Goal: Information Seeking & Learning: Find specific fact

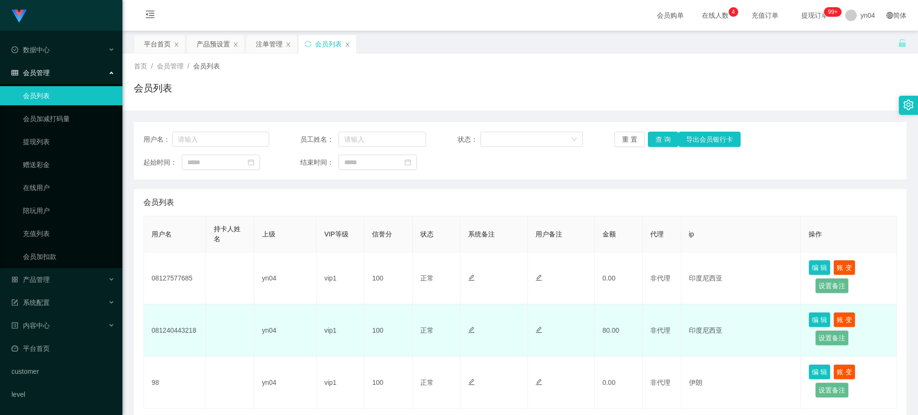
scroll to position [69, 0]
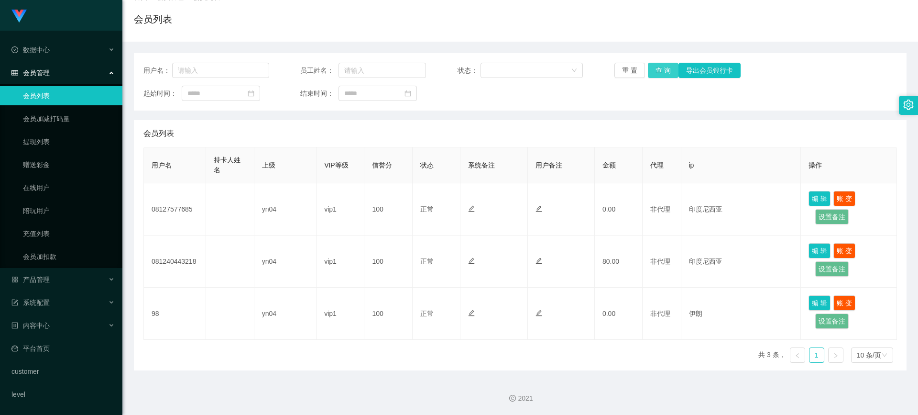
click at [665, 67] on button "查 询" at bounding box center [663, 70] width 31 height 15
click at [665, 67] on div "重 置 查 询 导出会员银行卡" at bounding box center [677, 70] width 126 height 15
click at [665, 67] on button "查 询" at bounding box center [663, 70] width 31 height 15
click at [665, 67] on div "重 置 查 询 导出会员银行卡" at bounding box center [677, 70] width 126 height 15
click at [665, 68] on button "查 询" at bounding box center [663, 70] width 31 height 15
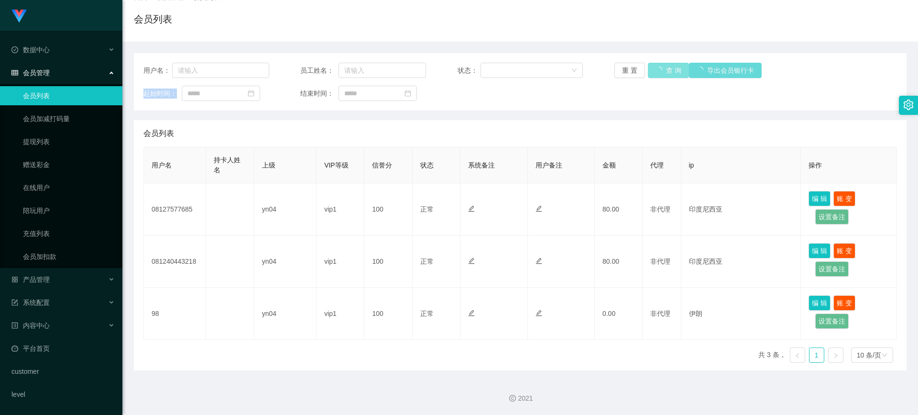
click at [665, 68] on div "重 置 查 询 导出会员银行卡" at bounding box center [677, 70] width 126 height 15
click at [665, 68] on button "查 询" at bounding box center [663, 70] width 31 height 15
click at [665, 68] on div "重 置 查 询 导出会员银行卡" at bounding box center [677, 70] width 126 height 15
click at [665, 68] on button "查 询" at bounding box center [663, 70] width 31 height 15
click at [664, 70] on button "查 询" at bounding box center [663, 70] width 31 height 15
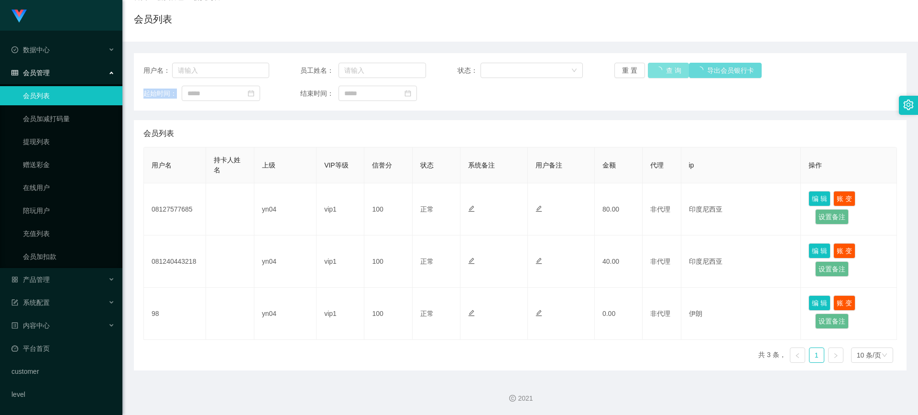
click at [664, 70] on div "重 置 查 询 导出会员银行卡" at bounding box center [677, 70] width 126 height 15
click at [664, 70] on button "查 询" at bounding box center [663, 70] width 31 height 15
click at [665, 69] on button "查 询" at bounding box center [663, 70] width 31 height 15
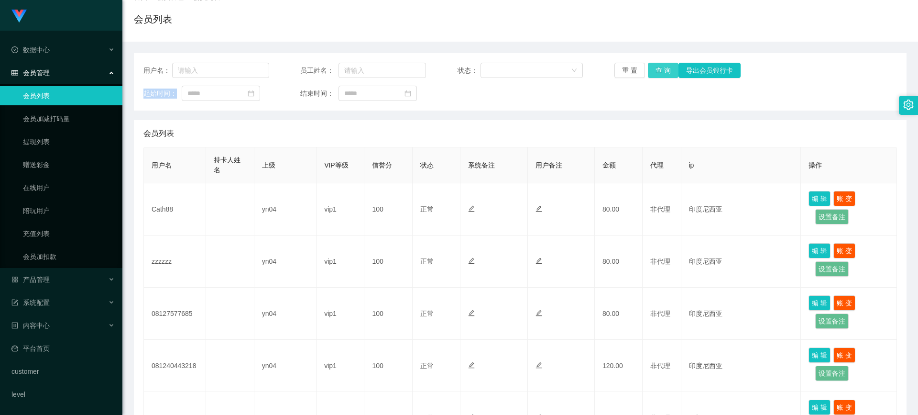
click at [665, 69] on div "重 置 查 询 导出会员银行卡" at bounding box center [677, 70] width 126 height 15
click at [665, 69] on button "查 询" at bounding box center [663, 70] width 31 height 15
click at [665, 69] on div "重 置 查 询 导出会员银行卡" at bounding box center [677, 70] width 126 height 15
click at [665, 69] on button "查 询" at bounding box center [663, 70] width 31 height 15
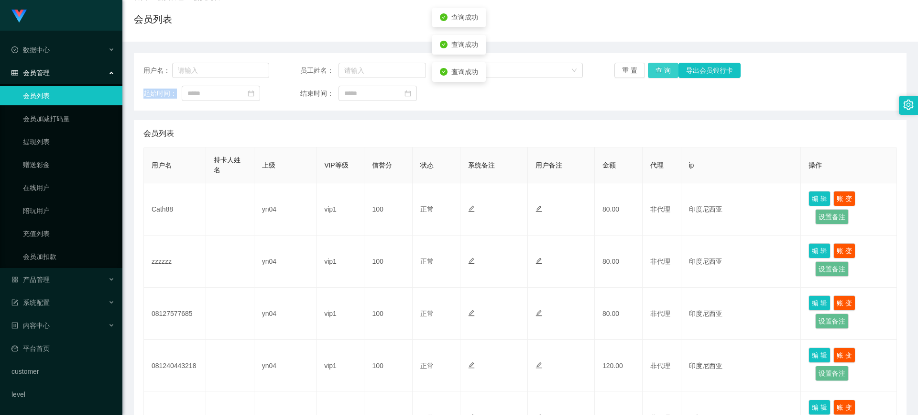
click at [665, 69] on div "重 置 查 询 导出会员银行卡" at bounding box center [677, 70] width 126 height 15
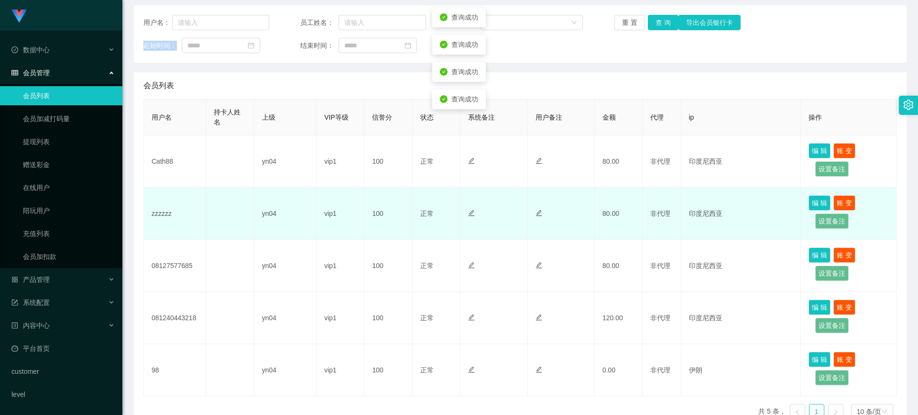
scroll to position [173, 0]
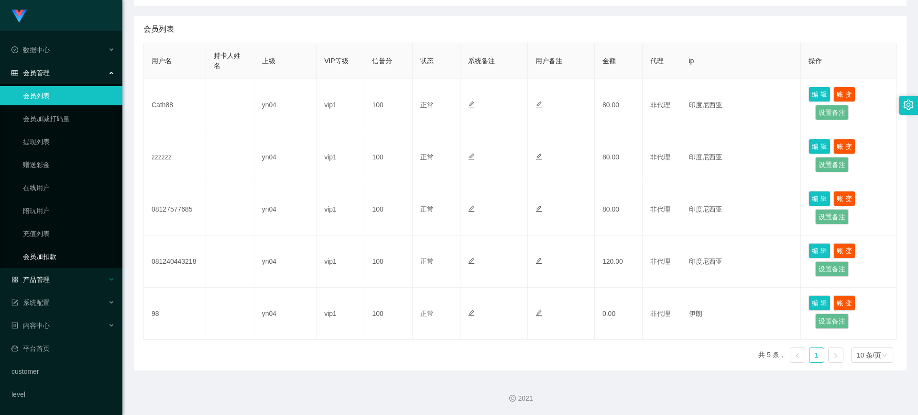
click at [48, 273] on div "产品管理" at bounding box center [61, 279] width 122 height 19
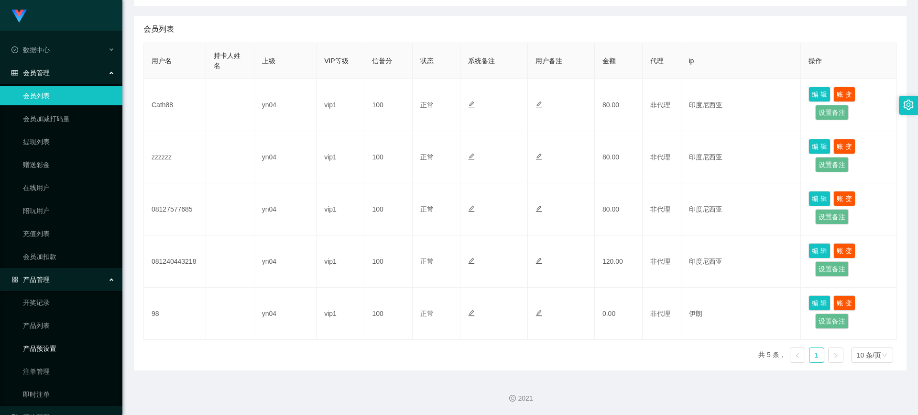
click at [61, 351] on link "产品预设置" at bounding box center [69, 348] width 92 height 19
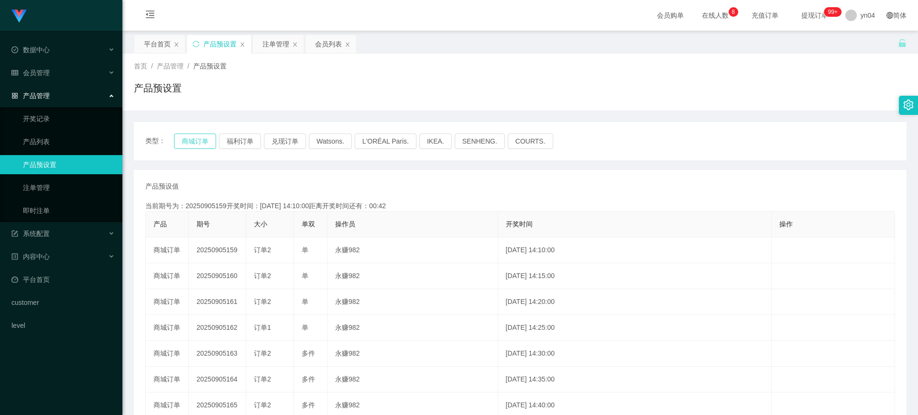
click at [210, 140] on button "商城订单" at bounding box center [195, 140] width 42 height 15
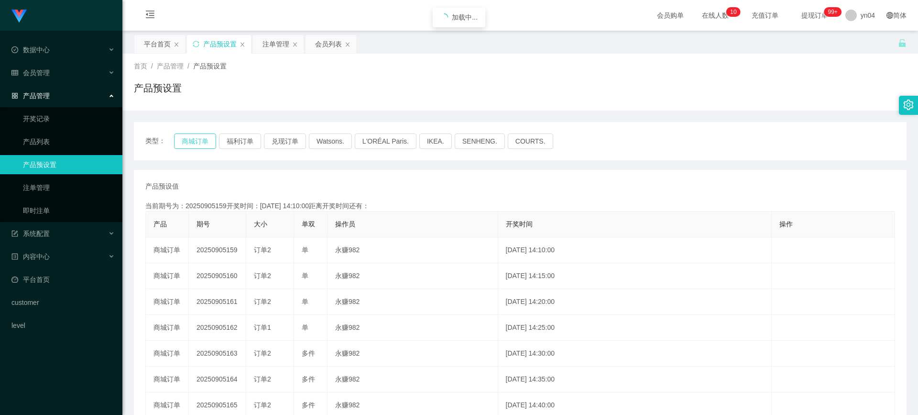
click at [210, 140] on button "商城订单" at bounding box center [195, 140] width 42 height 15
click at [64, 72] on div "会员管理" at bounding box center [61, 72] width 122 height 19
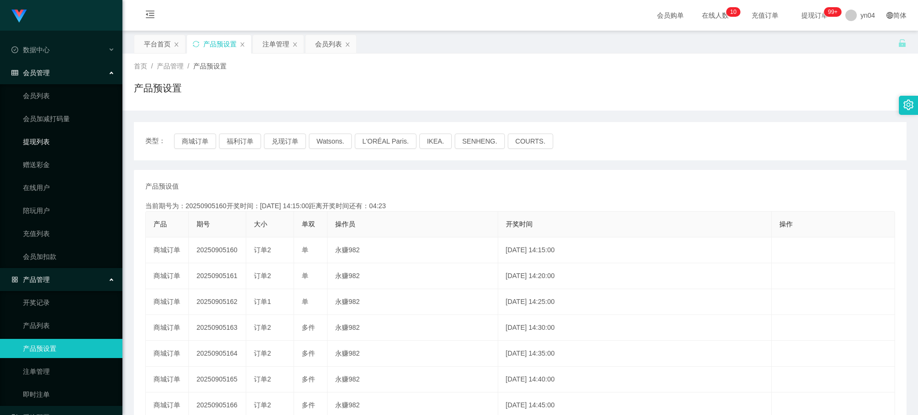
click at [59, 144] on link "提现列表" at bounding box center [69, 141] width 92 height 19
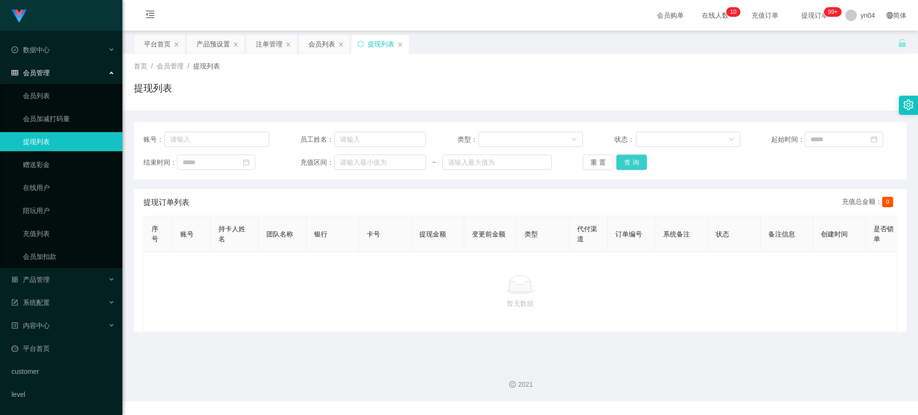
click at [627, 166] on button "查 询" at bounding box center [631, 161] width 31 height 15
click at [627, 166] on button "查 询" at bounding box center [636, 161] width 41 height 15
click at [627, 166] on button "查 询" at bounding box center [631, 161] width 31 height 15
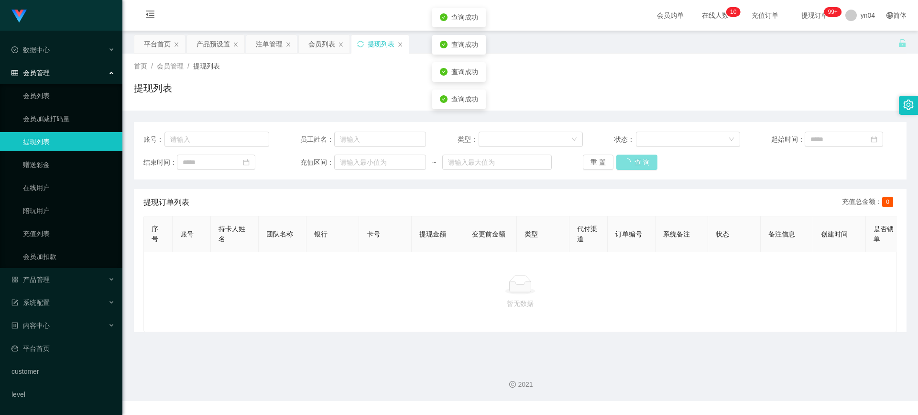
click at [627, 166] on button "查 询" at bounding box center [636, 161] width 41 height 15
click at [627, 166] on div "重 置 查 询" at bounding box center [646, 161] width 126 height 15
click at [70, 95] on link "会员列表" at bounding box center [69, 95] width 92 height 19
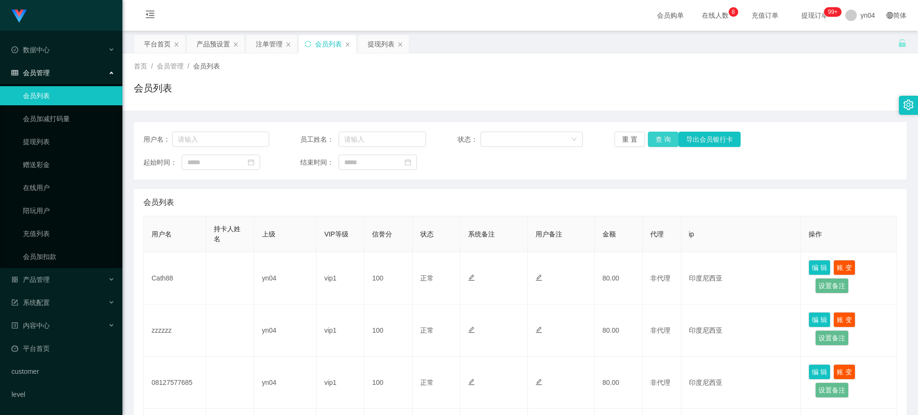
click at [668, 137] on button "查 询" at bounding box center [663, 139] width 31 height 15
click at [668, 137] on div "重 置 查 询 导出会员银行卡" at bounding box center [677, 139] width 126 height 15
click at [668, 137] on button "查 询" at bounding box center [663, 139] width 31 height 15
click at [668, 137] on div "重 置 查 询 导出会员银行卡" at bounding box center [677, 139] width 126 height 15
click at [661, 135] on button "查 询" at bounding box center [663, 139] width 31 height 15
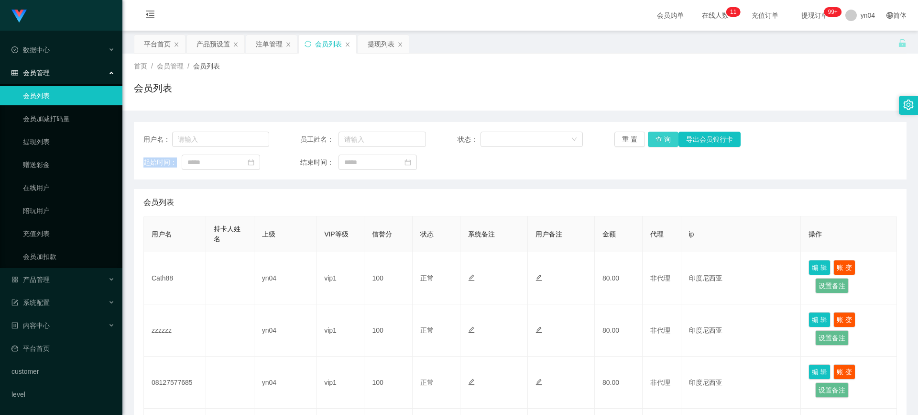
click at [661, 135] on div "重 置 查 询 导出会员银行卡" at bounding box center [677, 139] width 126 height 15
click at [661, 135] on button "查 询" at bounding box center [663, 139] width 31 height 15
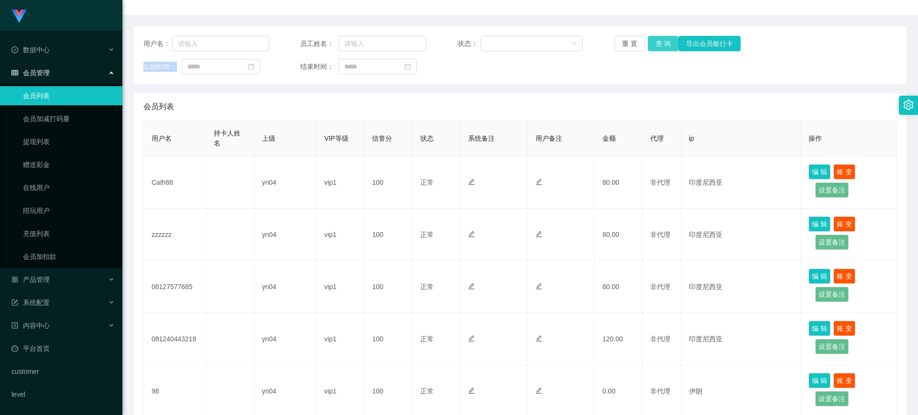
click at [658, 46] on button "查 询" at bounding box center [663, 43] width 31 height 15
click at [658, 46] on div "重 置 查 询 导出会员银行卡" at bounding box center [677, 43] width 126 height 15
click at [658, 46] on button "查 询" at bounding box center [663, 43] width 31 height 15
click at [658, 46] on div "重 置 查 询 导出会员银行卡" at bounding box center [677, 43] width 126 height 15
click at [658, 46] on button "查 询" at bounding box center [663, 43] width 31 height 15
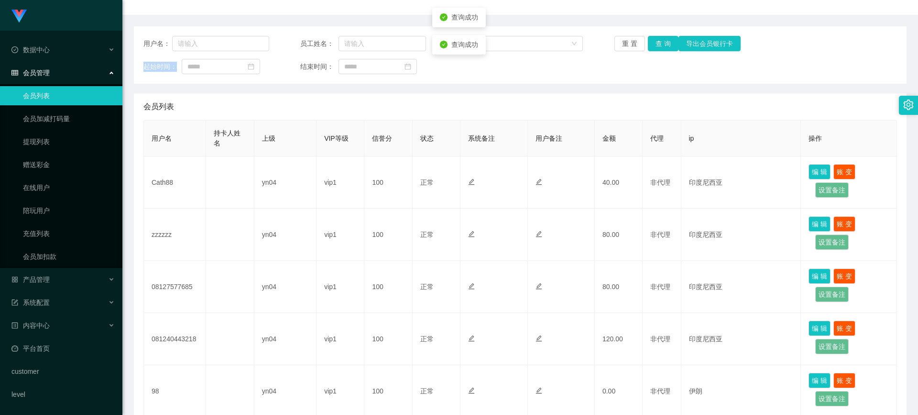
click at [658, 46] on div "重 置 查 询 导出会员银行卡" at bounding box center [677, 43] width 126 height 15
click at [658, 46] on button "查 询" at bounding box center [663, 43] width 31 height 15
click at [658, 46] on div "重 置 查 询 导出会员银行卡" at bounding box center [677, 43] width 126 height 15
click at [658, 46] on button "查 询" at bounding box center [663, 43] width 31 height 15
click at [658, 46] on div "重 置 查 询 导出会员银行卡" at bounding box center [677, 43] width 126 height 15
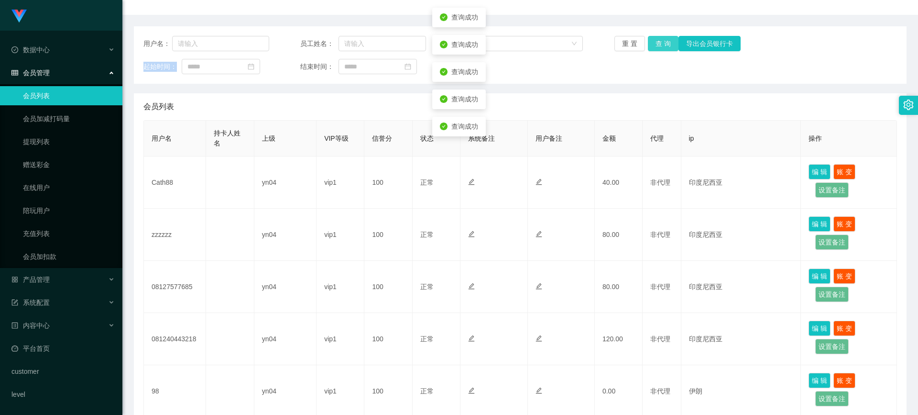
click at [658, 46] on button "查 询" at bounding box center [663, 43] width 31 height 15
click at [658, 46] on div "重 置 查 询 导出会员银行卡" at bounding box center [677, 43] width 126 height 15
click at [658, 46] on button "查 询" at bounding box center [663, 43] width 31 height 15
click at [658, 46] on div "重 置 查 询 导出会员银行卡" at bounding box center [677, 43] width 126 height 15
click at [658, 46] on button "查 询" at bounding box center [663, 43] width 31 height 15
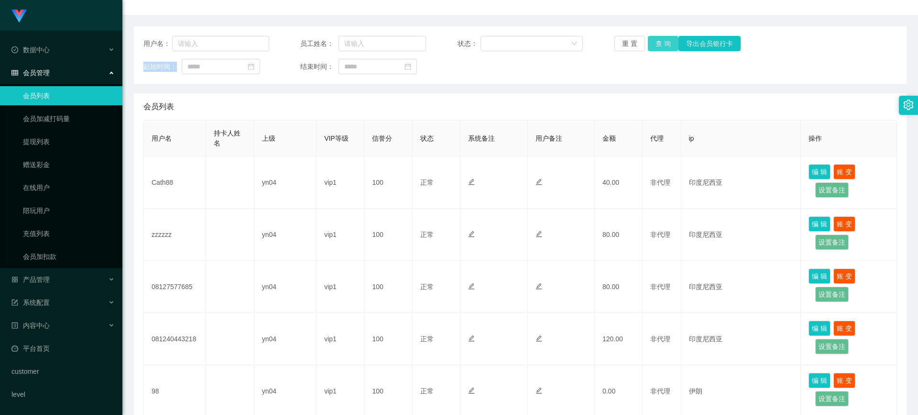
click at [665, 43] on button "查 询" at bounding box center [663, 43] width 31 height 15
click at [665, 43] on div "重 置 查 询 导出会员银行卡" at bounding box center [677, 43] width 126 height 15
click at [665, 43] on button "查 询" at bounding box center [663, 43] width 31 height 15
click at [665, 43] on div "重 置 查 询 导出会员银行卡" at bounding box center [677, 43] width 126 height 15
click at [665, 43] on button "查 询" at bounding box center [663, 43] width 31 height 15
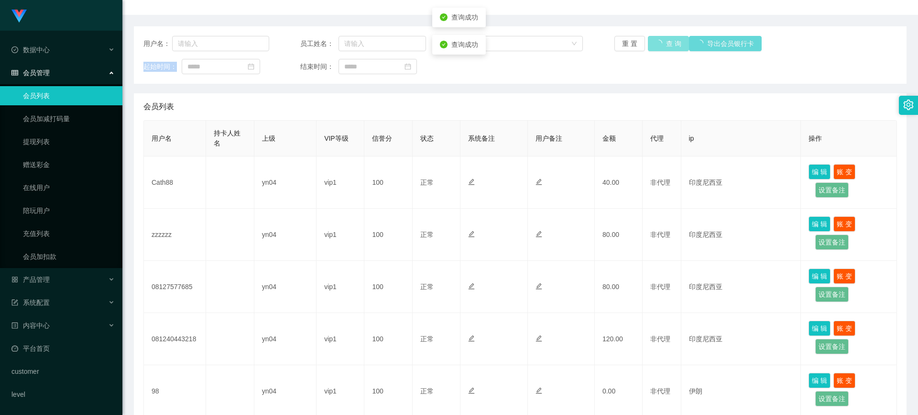
click at [665, 43] on div "重 置 查 询 导出会员银行卡" at bounding box center [677, 43] width 126 height 15
click at [665, 43] on button "查 询" at bounding box center [663, 43] width 31 height 15
click at [665, 44] on button "查 询" at bounding box center [663, 43] width 31 height 15
click at [665, 44] on div "重 置 查 询 导出会员银行卡" at bounding box center [677, 43] width 126 height 15
click at [665, 44] on button "查 询" at bounding box center [663, 43] width 31 height 15
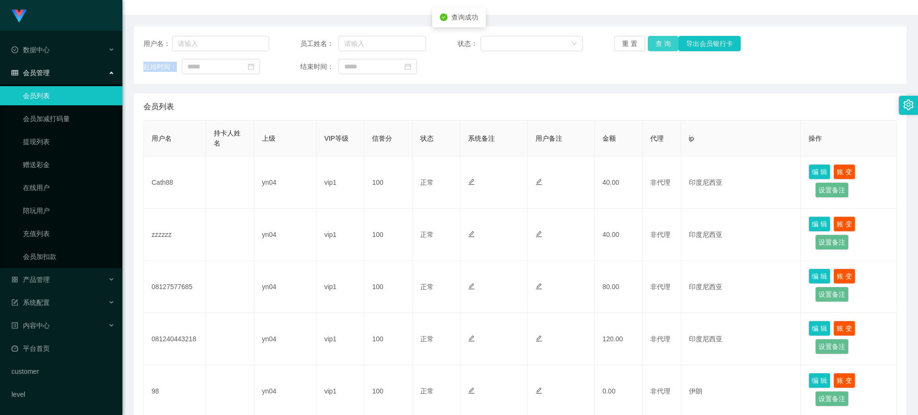
click at [665, 44] on div "重 置 查 询 导出会员银行卡" at bounding box center [677, 43] width 126 height 15
click at [665, 44] on button "查 询" at bounding box center [663, 43] width 31 height 15
click at [665, 44] on div "重 置 查 询 导出会员银行卡" at bounding box center [677, 43] width 126 height 15
click at [665, 44] on button "查 询" at bounding box center [663, 43] width 31 height 15
click at [665, 44] on div "重 置 查 询 导出会员银行卡" at bounding box center [677, 43] width 126 height 15
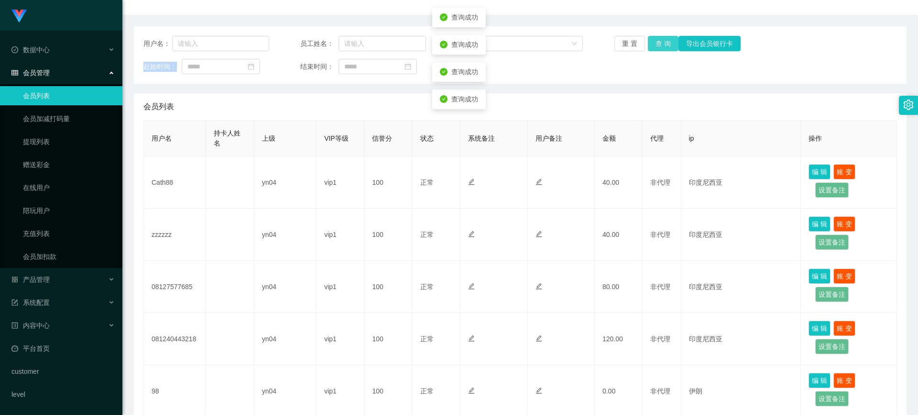
click at [665, 44] on button "查 询" at bounding box center [663, 43] width 31 height 15
click at [665, 44] on div "重 置 查 询 导出会员银行卡" at bounding box center [677, 43] width 126 height 15
click at [665, 44] on button "查 询" at bounding box center [663, 43] width 31 height 15
click at [665, 44] on div "重 置 查 询 导出会员银行卡" at bounding box center [677, 43] width 126 height 15
click at [667, 44] on button "查 询" at bounding box center [663, 43] width 31 height 15
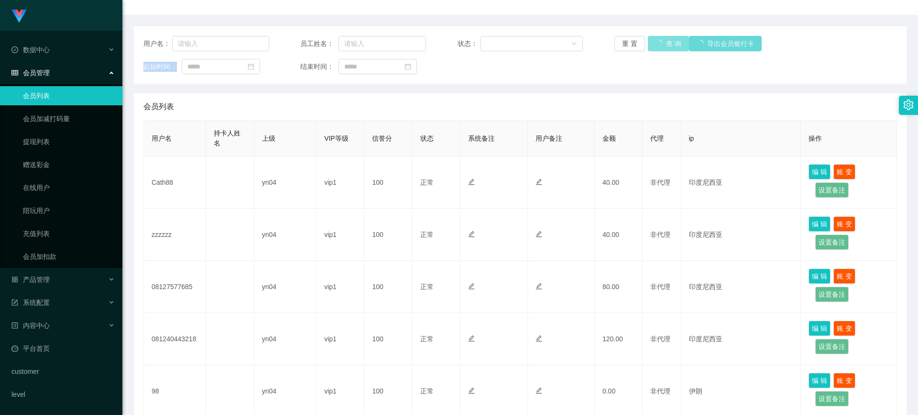
click at [667, 44] on div "重 置 查 询 导出会员银行卡" at bounding box center [677, 43] width 126 height 15
click at [667, 44] on button "查 询" at bounding box center [668, 43] width 41 height 15
click at [667, 44] on div "重 置 查 询 导出会员银行卡" at bounding box center [677, 43] width 126 height 15
click at [667, 44] on button "查 询" at bounding box center [663, 43] width 31 height 15
click at [667, 44] on div "重 置 查 询 导出会员银行卡" at bounding box center [677, 43] width 126 height 15
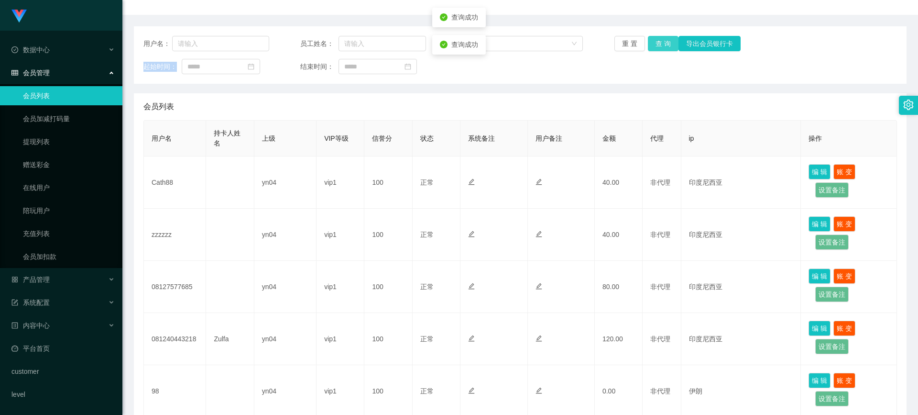
click at [667, 44] on button "查 询" at bounding box center [663, 43] width 31 height 15
click at [667, 44] on div "重 置 查 询 导出会员银行卡" at bounding box center [677, 43] width 126 height 15
click at [667, 44] on button "查 询" at bounding box center [663, 43] width 31 height 15
click at [654, 42] on button "查 询" at bounding box center [663, 43] width 31 height 15
click at [654, 42] on div "重 置 查 询 导出会员银行卡" at bounding box center [677, 43] width 126 height 15
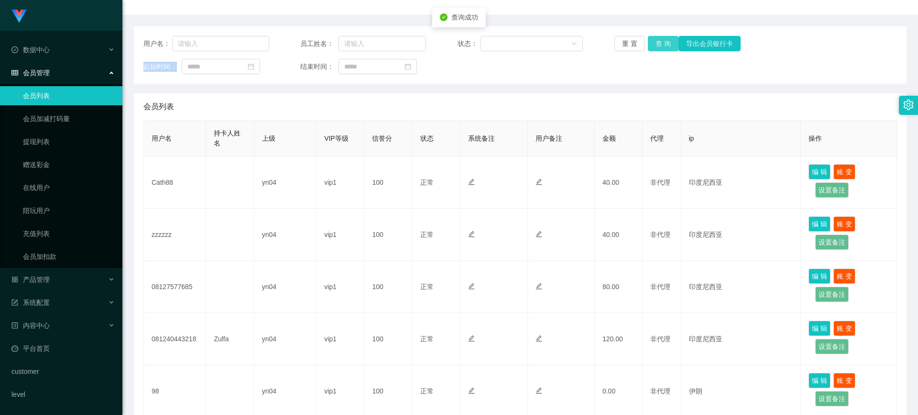
click at [654, 42] on button "查 询" at bounding box center [663, 43] width 31 height 15
click at [654, 42] on div "重 置 查 询 导出会员银行卡" at bounding box center [677, 43] width 126 height 15
click at [654, 43] on button "查 询" at bounding box center [663, 43] width 31 height 15
click at [40, 138] on link "提现列表" at bounding box center [69, 141] width 92 height 19
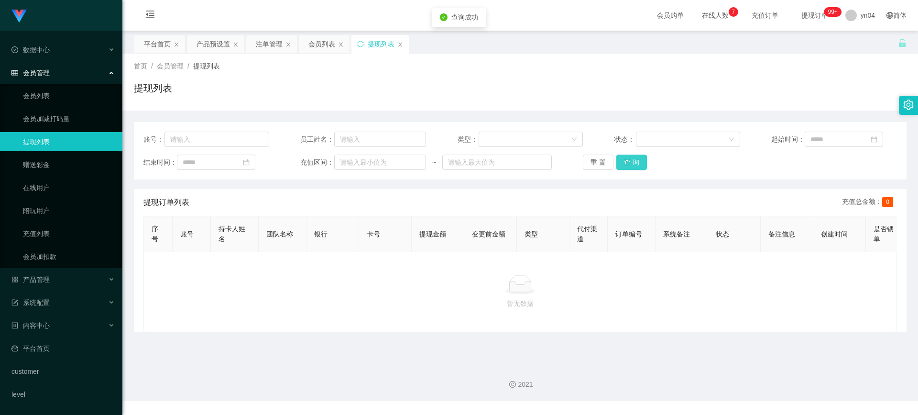
click at [633, 163] on button "查 询" at bounding box center [631, 161] width 31 height 15
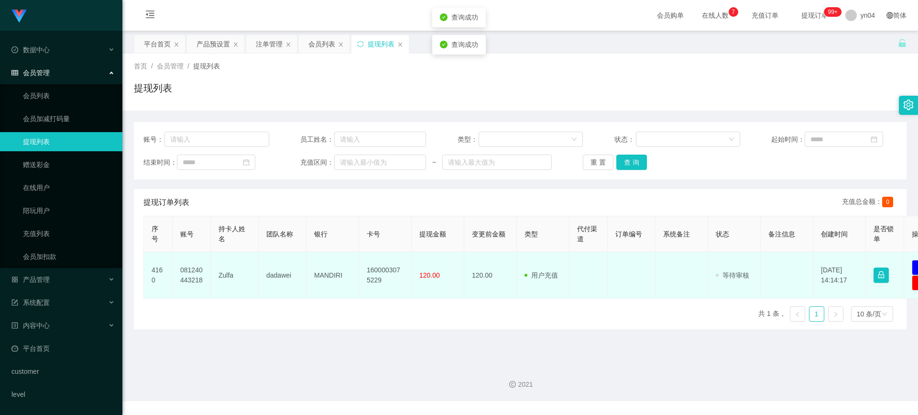
click at [184, 276] on td "081240443218" at bounding box center [192, 275] width 38 height 46
copy td "081240443218"
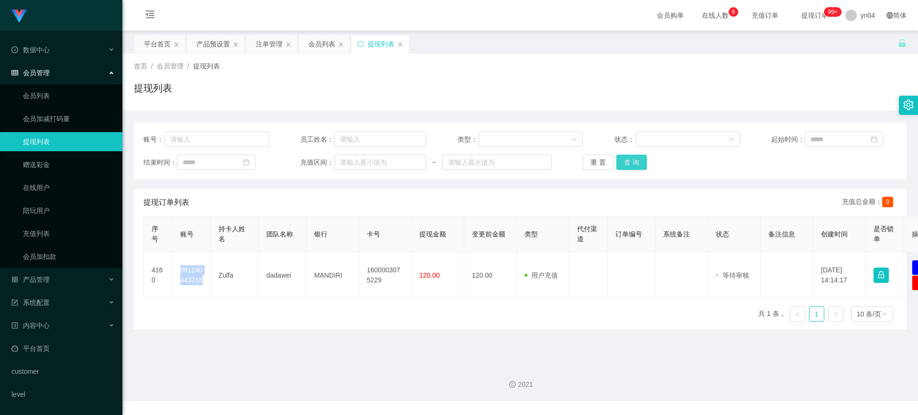
click at [633, 163] on button "查 询" at bounding box center [631, 161] width 31 height 15
click at [633, 163] on div "重 置 查 询" at bounding box center [646, 161] width 126 height 15
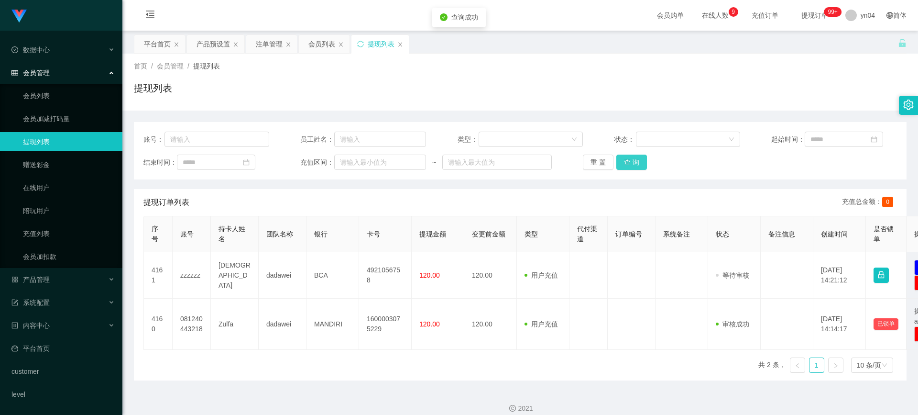
click at [633, 163] on button "查 询" at bounding box center [631, 161] width 31 height 15
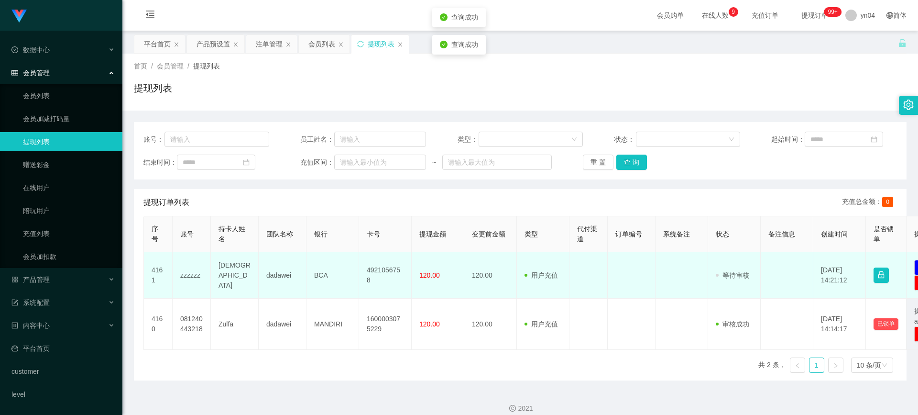
click at [188, 274] on td "zzzzzz" at bounding box center [192, 275] width 38 height 46
copy td "zzzzzz"
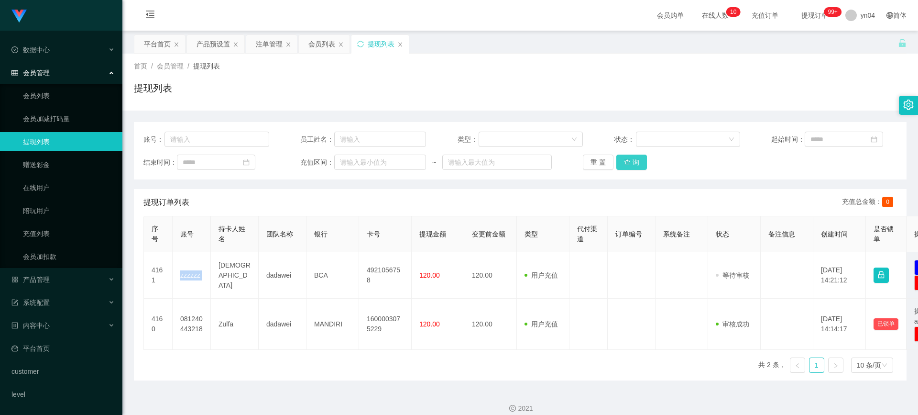
click at [622, 157] on button "查 询" at bounding box center [631, 161] width 31 height 15
click at [621, 157] on div "重 置 查 询" at bounding box center [646, 161] width 126 height 15
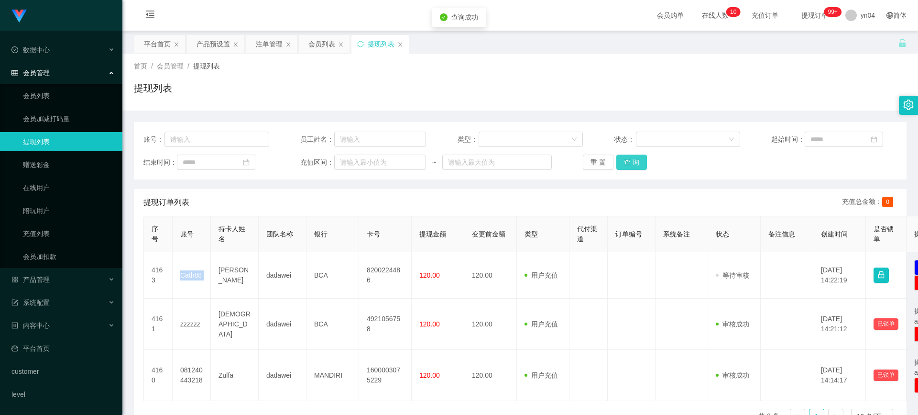
click at [621, 157] on button "查 询" at bounding box center [631, 161] width 31 height 15
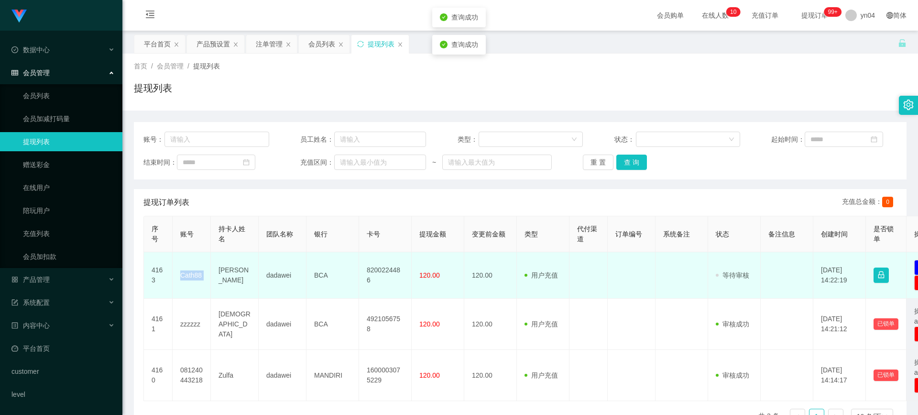
click at [194, 278] on td "Cath88" at bounding box center [192, 275] width 38 height 46
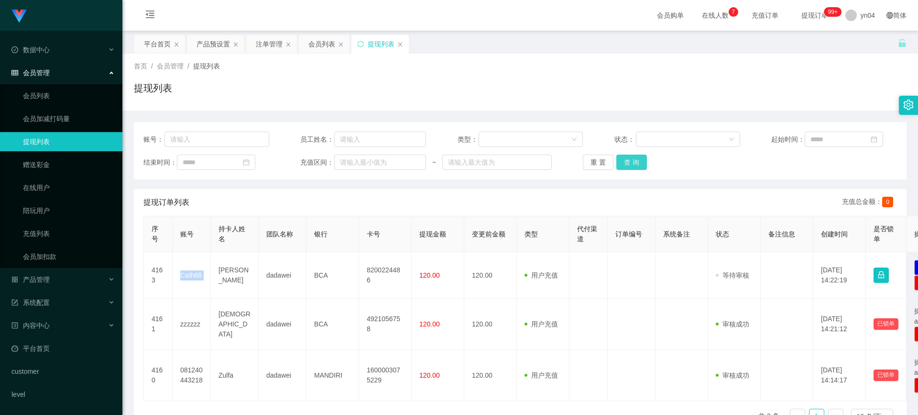
click at [637, 165] on button "查 询" at bounding box center [631, 161] width 31 height 15
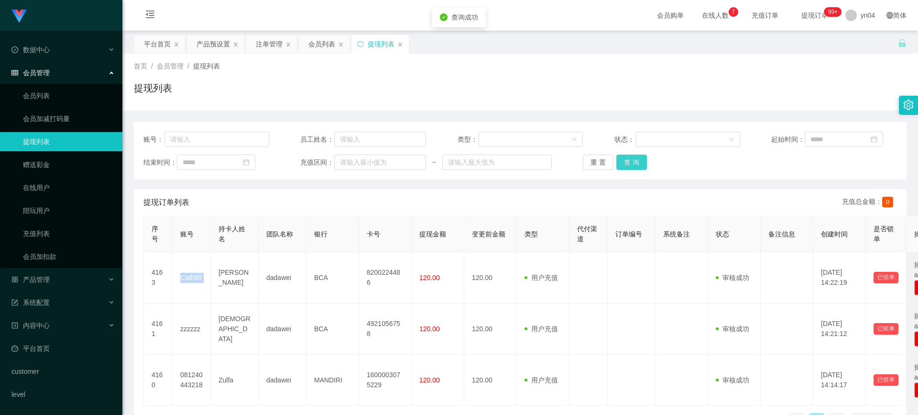
click at [637, 165] on div "重 置 查 询" at bounding box center [646, 161] width 126 height 15
drag, startPoint x: 637, startPoint y: 165, endPoint x: 580, endPoint y: 166, distance: 56.9
click at [636, 165] on button "查 询" at bounding box center [631, 161] width 31 height 15
click at [38, 285] on div "产品管理" at bounding box center [61, 279] width 122 height 19
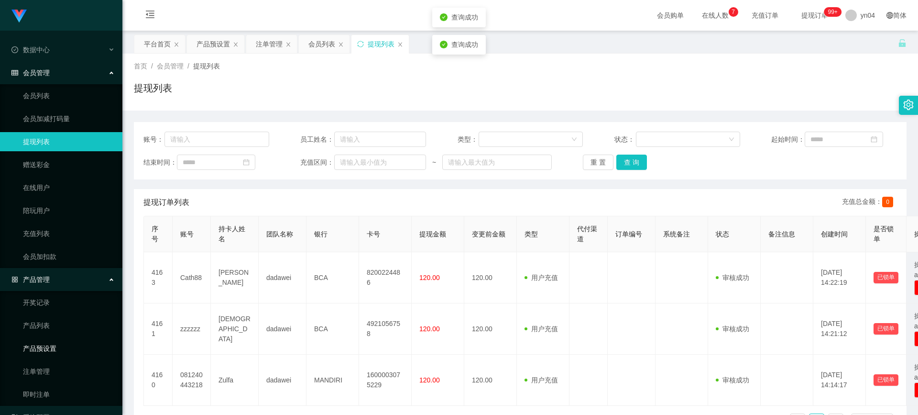
click at [61, 350] on link "产品预设置" at bounding box center [69, 348] width 92 height 19
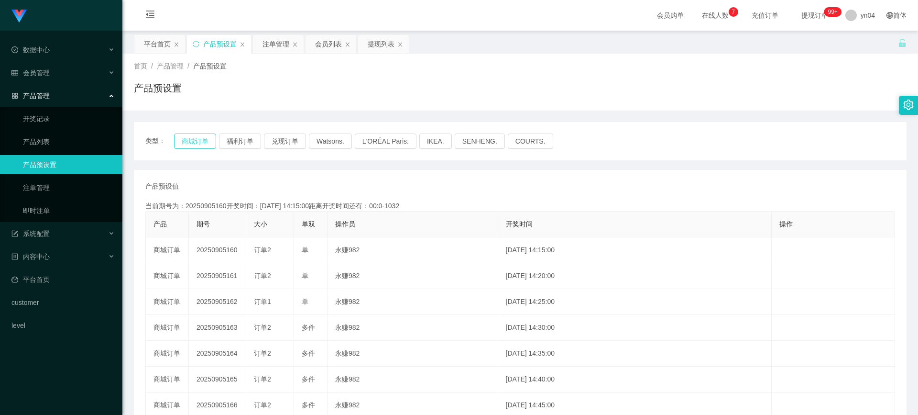
click at [187, 140] on button "商城订单" at bounding box center [195, 140] width 42 height 15
click at [52, 276] on link "平台首页" at bounding box center [62, 279] width 103 height 19
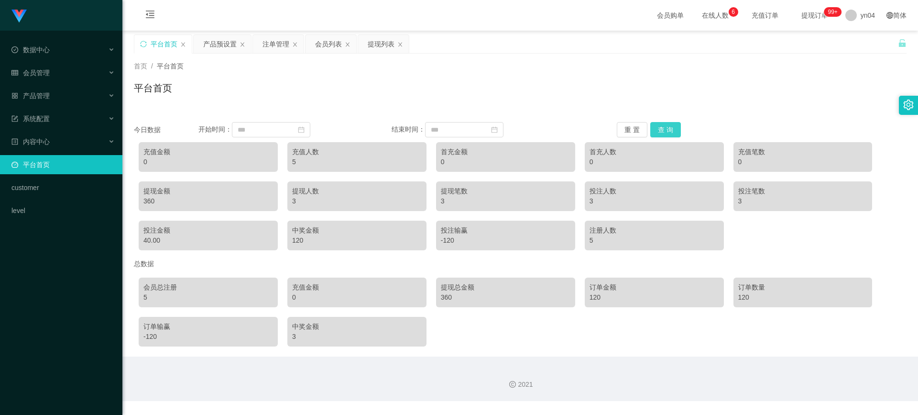
click at [668, 133] on button "查 询" at bounding box center [665, 129] width 31 height 15
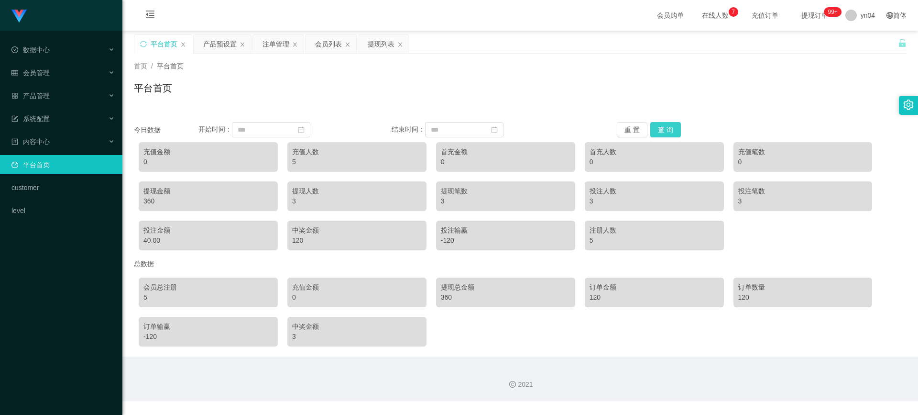
click at [650, 129] on button "查 询" at bounding box center [665, 129] width 31 height 15
click at [662, 128] on button "查 询" at bounding box center [665, 129] width 31 height 15
click at [46, 66] on div "会员管理" at bounding box center [61, 72] width 122 height 19
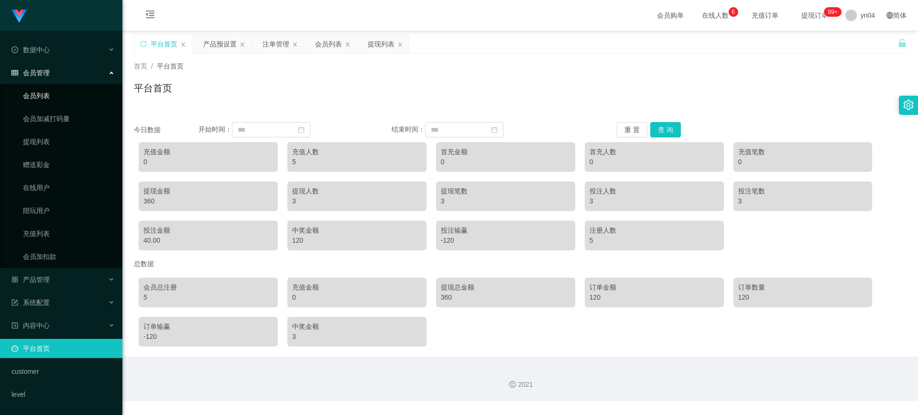
click at [49, 97] on link "会员列表" at bounding box center [69, 95] width 92 height 19
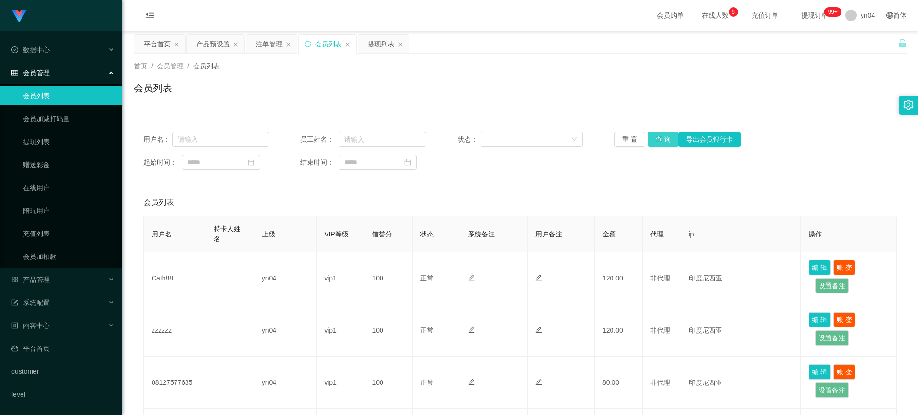
click at [664, 142] on button "查 询" at bounding box center [663, 139] width 31 height 15
click at [664, 142] on div "重 置 查 询 导出会员银行卡" at bounding box center [677, 139] width 126 height 15
click at [664, 142] on button "查 询" at bounding box center [663, 139] width 31 height 15
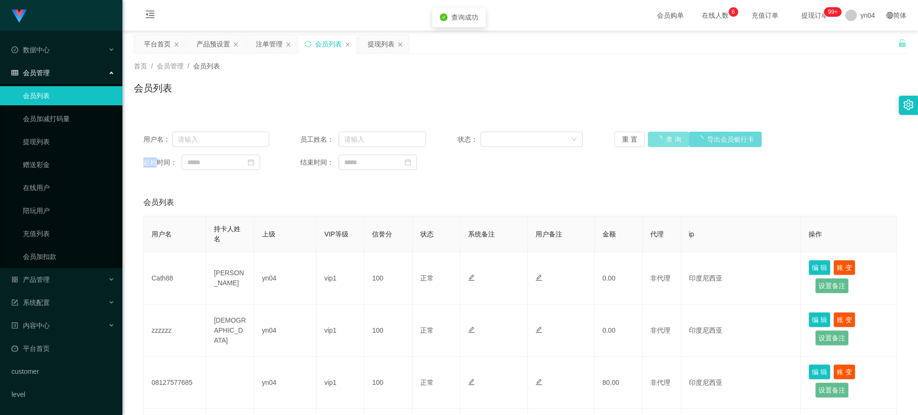
click at [664, 142] on button "查 询" at bounding box center [668, 139] width 41 height 15
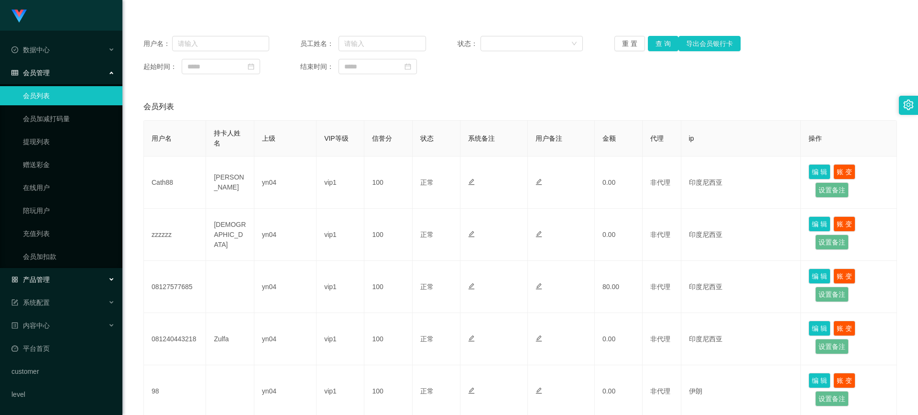
click at [59, 280] on div "产品管理" at bounding box center [61, 279] width 122 height 19
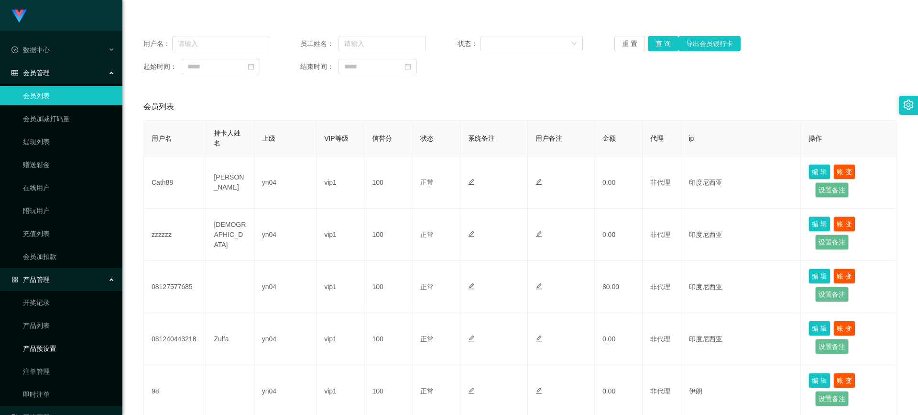
click at [60, 351] on link "产品预设置" at bounding box center [69, 348] width 92 height 19
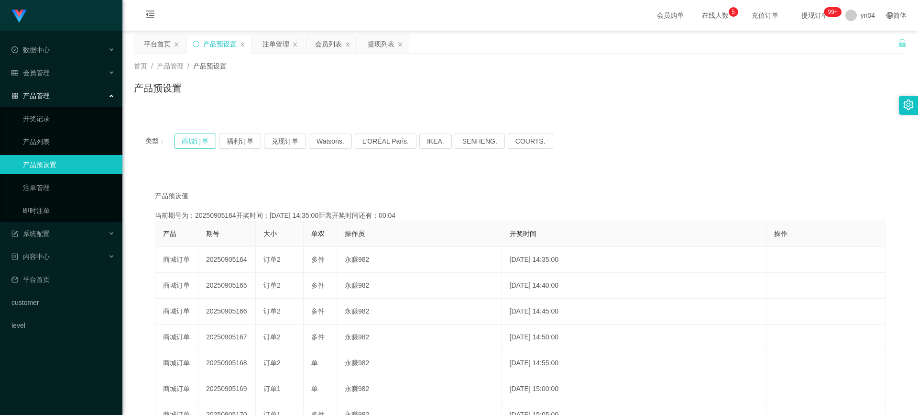
click at [196, 140] on button "商城订单" at bounding box center [195, 140] width 42 height 15
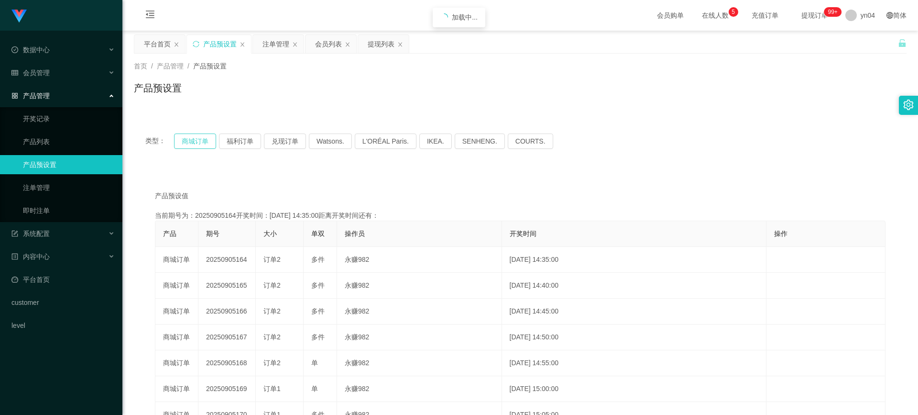
click at [196, 140] on button "商城订单" at bounding box center [195, 140] width 42 height 15
click at [77, 160] on link "产品预设置" at bounding box center [69, 164] width 92 height 19
drag, startPoint x: 181, startPoint y: 147, endPoint x: 190, endPoint y: 144, distance: 9.2
click at [181, 147] on button "商城订单" at bounding box center [195, 140] width 42 height 15
click at [190, 144] on button "商城订单" at bounding box center [195, 140] width 42 height 15
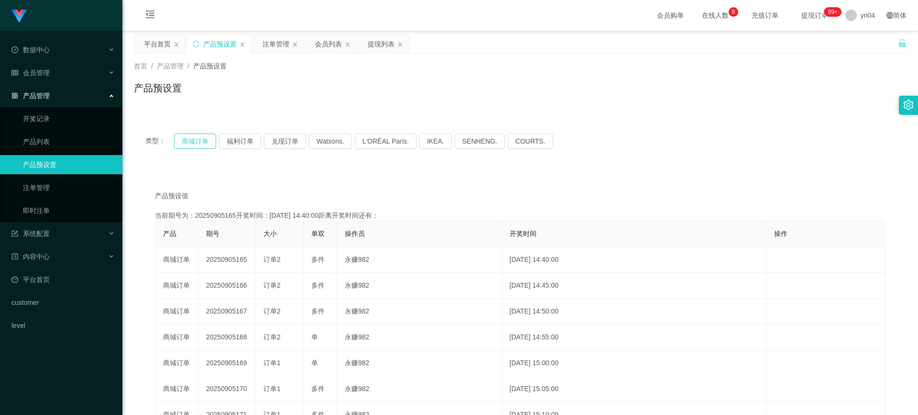
click at [190, 144] on button "商城订单" at bounding box center [195, 140] width 42 height 15
click at [50, 75] on div "会员管理" at bounding box center [61, 72] width 122 height 19
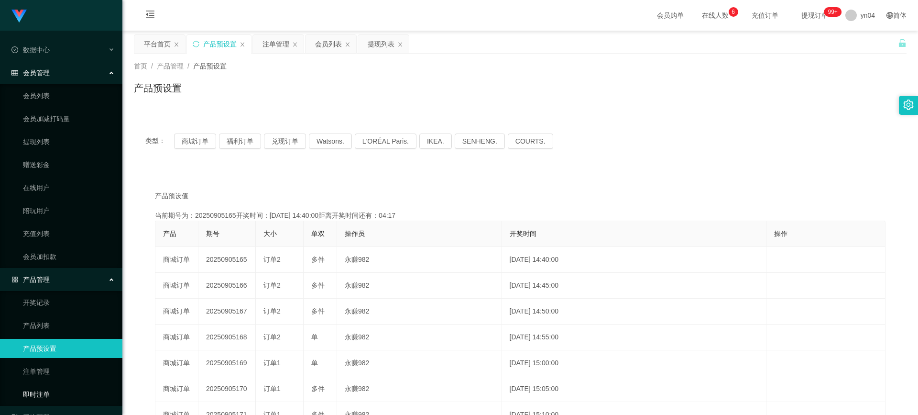
scroll to position [113, 0]
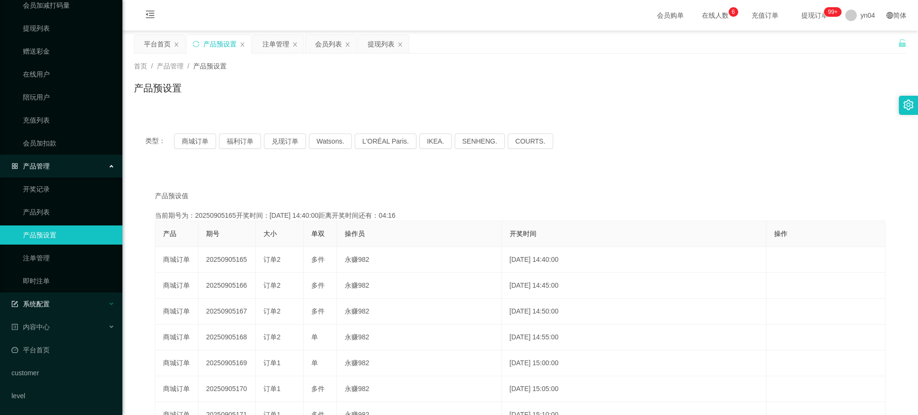
click at [56, 299] on div "系统配置" at bounding box center [61, 303] width 122 height 19
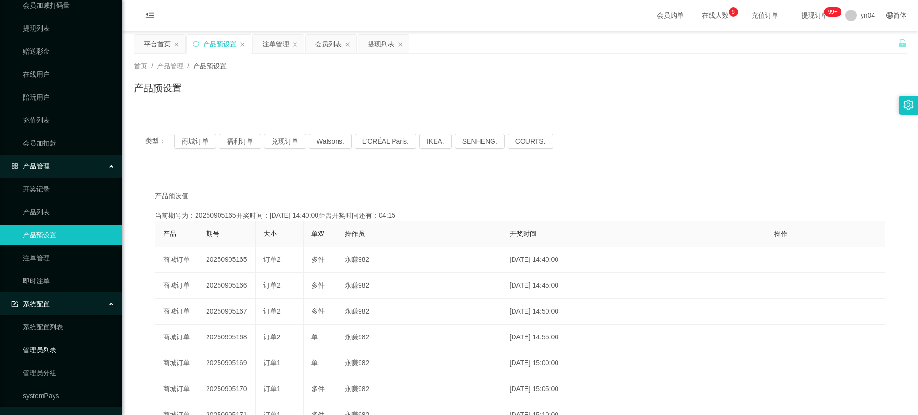
scroll to position [161, 0]
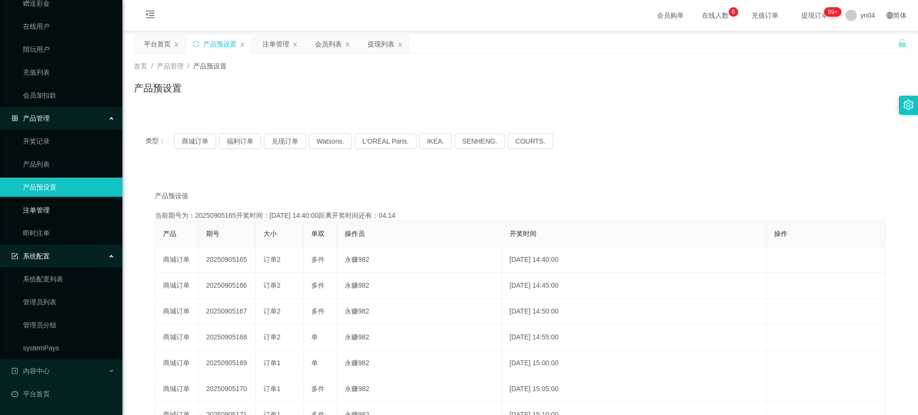
click at [55, 203] on link "注单管理" at bounding box center [69, 209] width 92 height 19
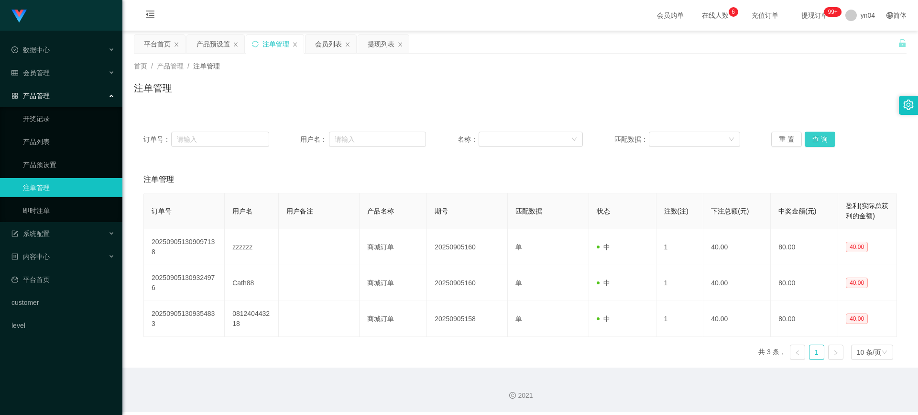
click at [813, 139] on button "查 询" at bounding box center [820, 139] width 31 height 15
click at [813, 139] on div "重 置 查 询" at bounding box center [834, 139] width 126 height 15
click at [813, 139] on button "查 询" at bounding box center [820, 139] width 31 height 15
click at [813, 139] on div "重 置 查 询" at bounding box center [834, 139] width 126 height 15
click at [813, 139] on button "查 询" at bounding box center [820, 139] width 31 height 15
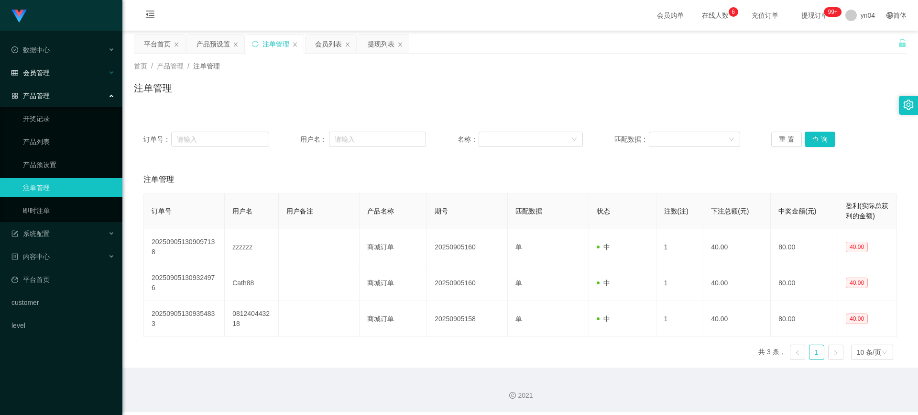
click at [38, 69] on span "会员管理" at bounding box center [30, 73] width 38 height 8
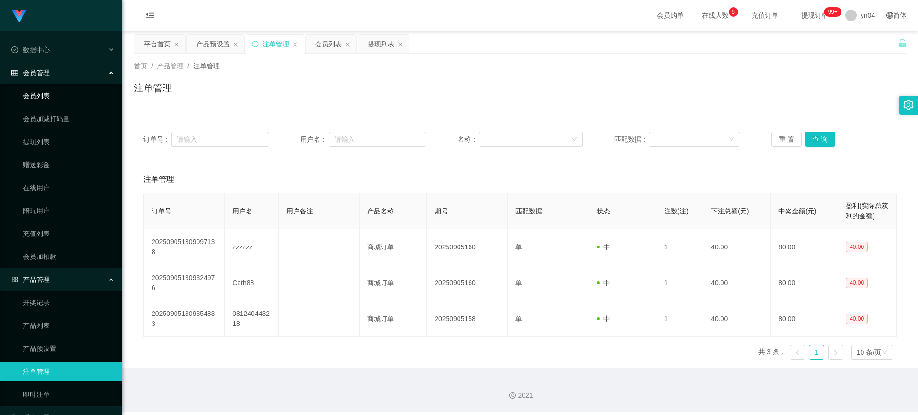
click at [47, 91] on link "会员列表" at bounding box center [69, 95] width 92 height 19
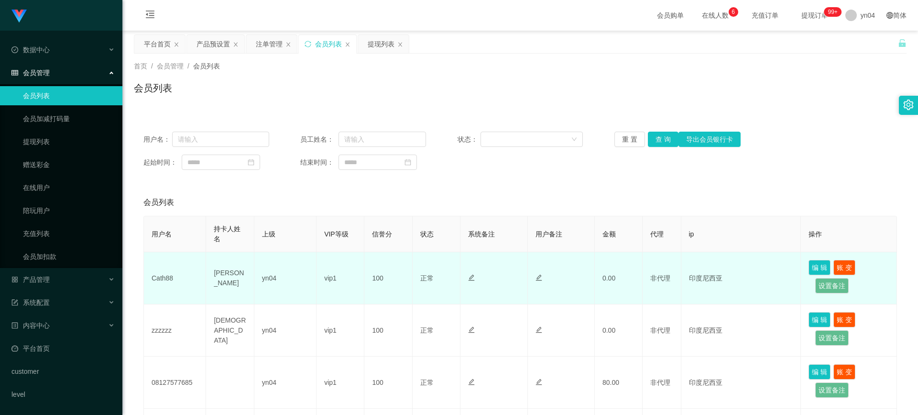
scroll to position [96, 0]
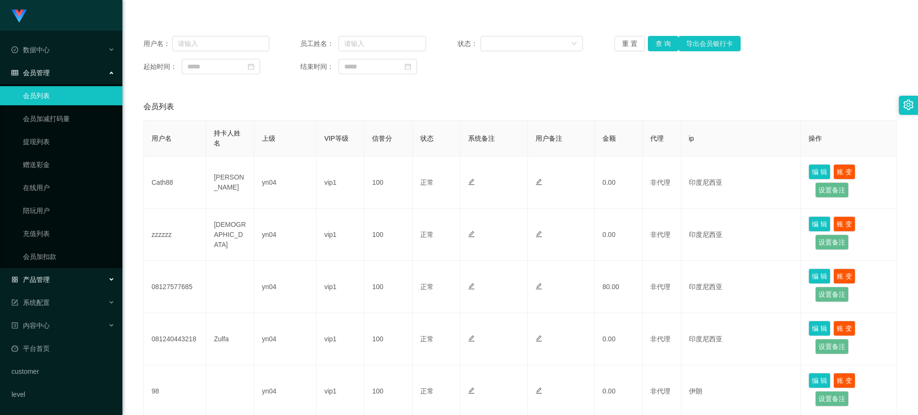
click at [56, 272] on div "产品管理" at bounding box center [61, 279] width 122 height 19
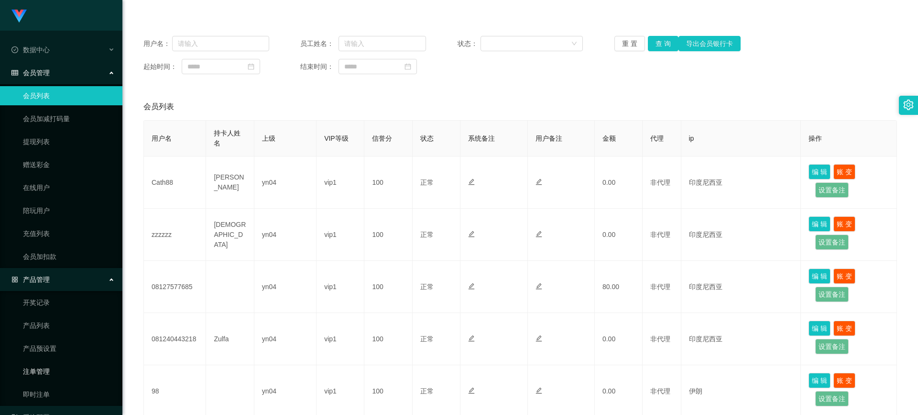
click at [47, 369] on link "注单管理" at bounding box center [69, 371] width 92 height 19
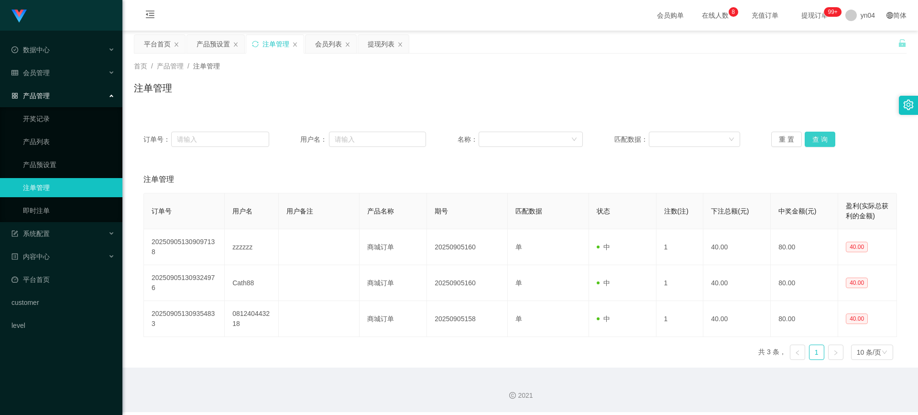
click at [817, 141] on button "查 询" at bounding box center [820, 139] width 31 height 15
click at [817, 141] on div "重 置 查 询" at bounding box center [834, 139] width 126 height 15
click at [817, 141] on button "查 询" at bounding box center [820, 139] width 31 height 15
click at [39, 65] on div "会员管理" at bounding box center [61, 72] width 122 height 19
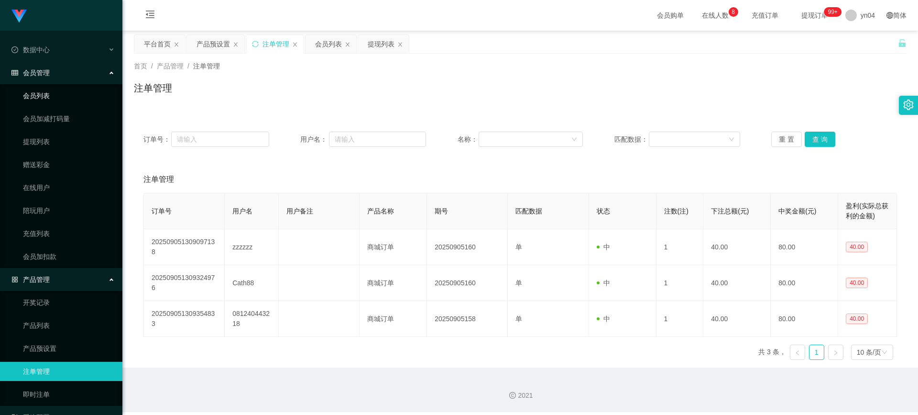
click at [40, 95] on link "会员列表" at bounding box center [69, 95] width 92 height 19
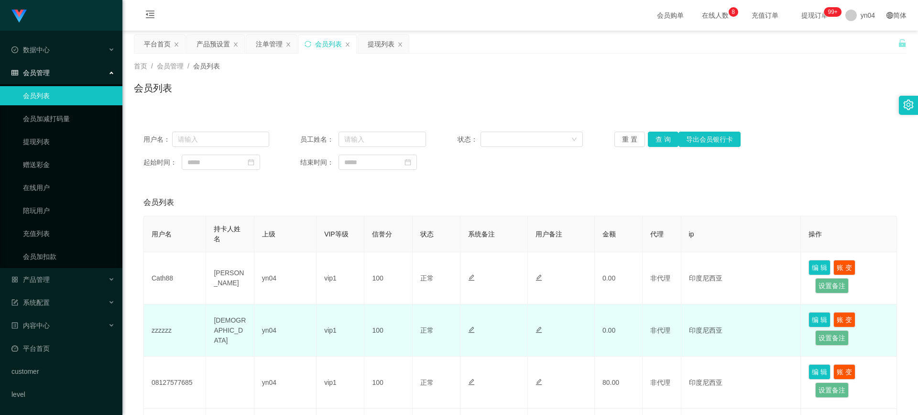
scroll to position [96, 0]
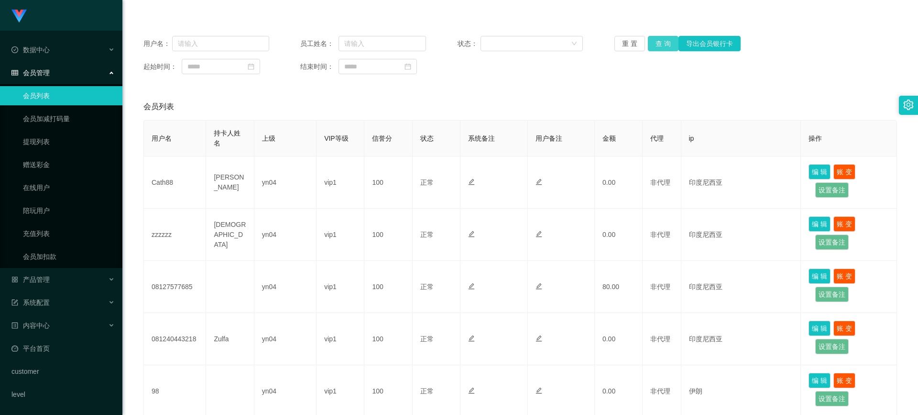
click at [653, 41] on button "查 询" at bounding box center [663, 43] width 31 height 15
click at [653, 41] on div "重 置 查 询 导出会员银行卡" at bounding box center [677, 43] width 126 height 15
click at [653, 41] on button "查 询" at bounding box center [663, 43] width 31 height 15
click at [653, 41] on div "重 置 查 询 导出会员银行卡" at bounding box center [677, 43] width 126 height 15
click at [653, 41] on button "查 询" at bounding box center [663, 43] width 31 height 15
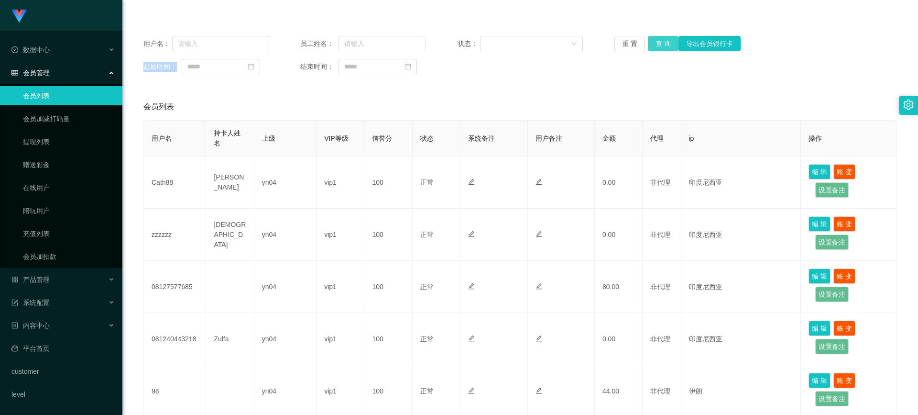
click at [670, 43] on button "查 询" at bounding box center [663, 43] width 31 height 15
click at [670, 43] on div "重 置 查 询 导出会员银行卡" at bounding box center [677, 43] width 126 height 15
click at [670, 43] on button "查 询" at bounding box center [663, 43] width 31 height 15
click at [670, 43] on div "重 置 查 询 导出会员银行卡" at bounding box center [677, 43] width 126 height 15
click at [670, 43] on button "查 询" at bounding box center [663, 43] width 31 height 15
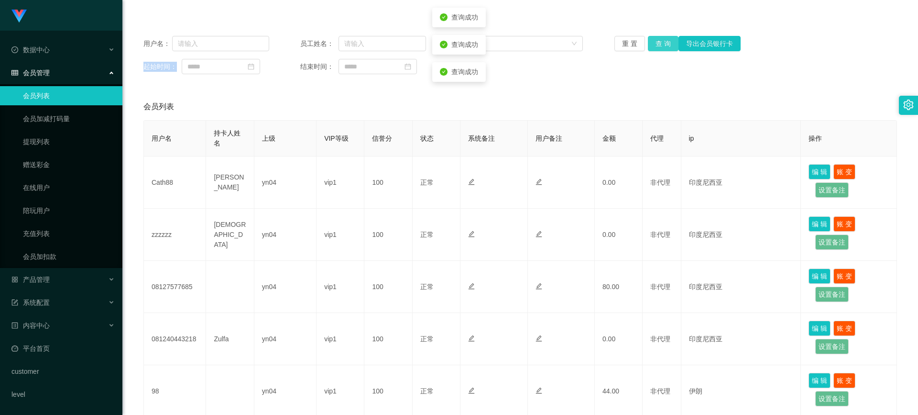
click at [670, 43] on button "查 询" at bounding box center [663, 43] width 31 height 15
click at [670, 43] on div "重 置 查 询 导出会员银行卡" at bounding box center [677, 43] width 126 height 15
click at [670, 43] on button "查 询" at bounding box center [663, 43] width 31 height 15
click at [670, 43] on button "查 询" at bounding box center [668, 43] width 41 height 15
click at [670, 43] on div "重 置 查 询 导出会员银行卡" at bounding box center [677, 43] width 126 height 15
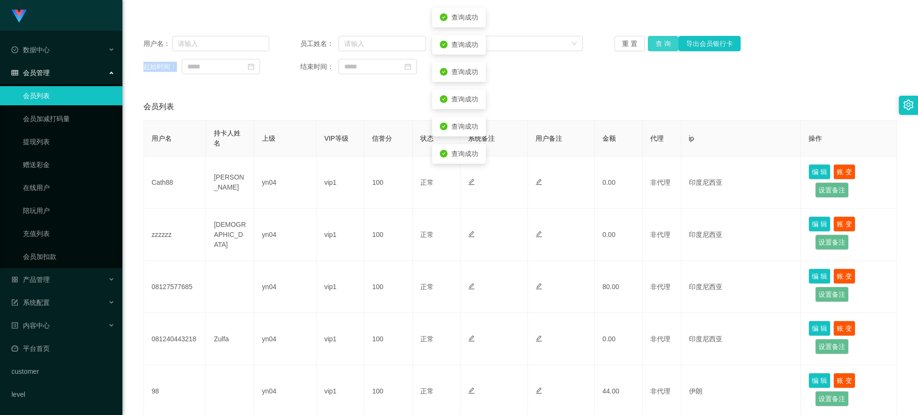
click at [670, 43] on button "查 询" at bounding box center [663, 43] width 31 height 15
click at [670, 43] on div "重 置 查 询 导出会员银行卡" at bounding box center [677, 43] width 126 height 15
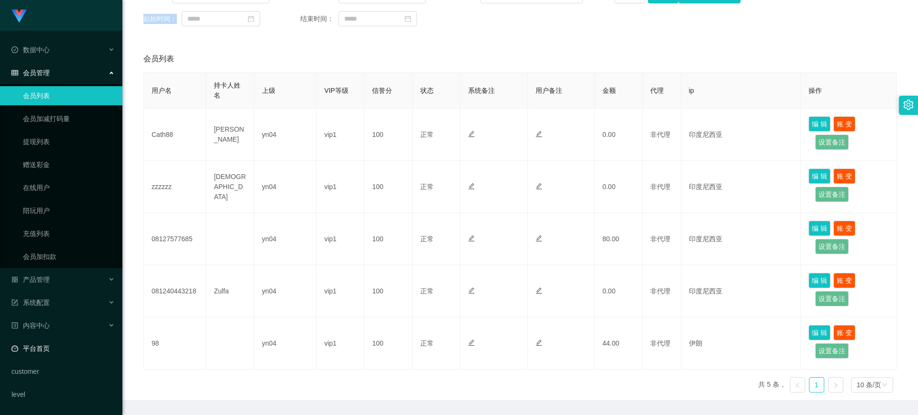
click at [55, 341] on link "平台首页" at bounding box center [62, 348] width 103 height 19
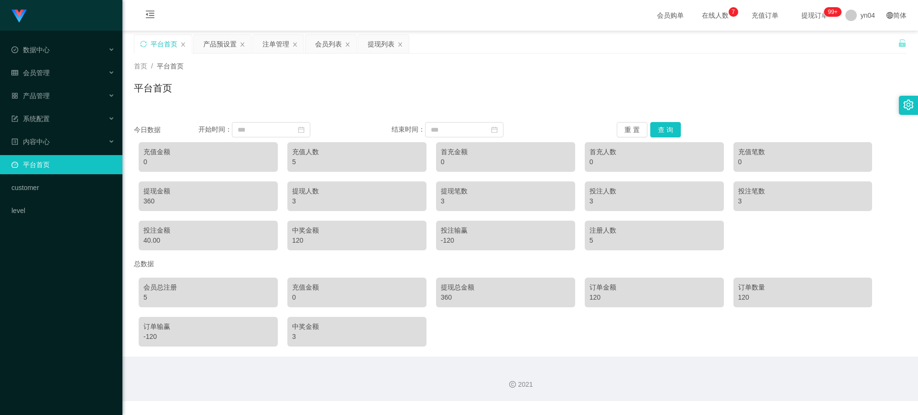
click at [75, 168] on link "平台首页" at bounding box center [62, 164] width 103 height 19
click at [58, 127] on div "系统配置" at bounding box center [61, 118] width 122 height 19
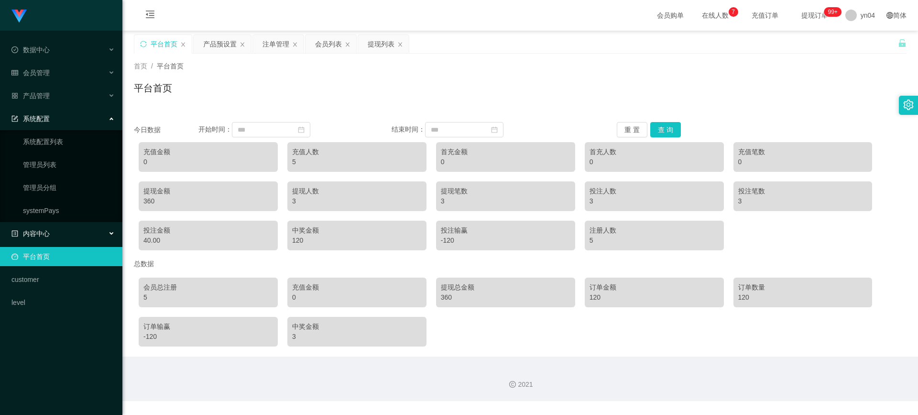
click at [54, 230] on div "内容中心" at bounding box center [61, 233] width 122 height 19
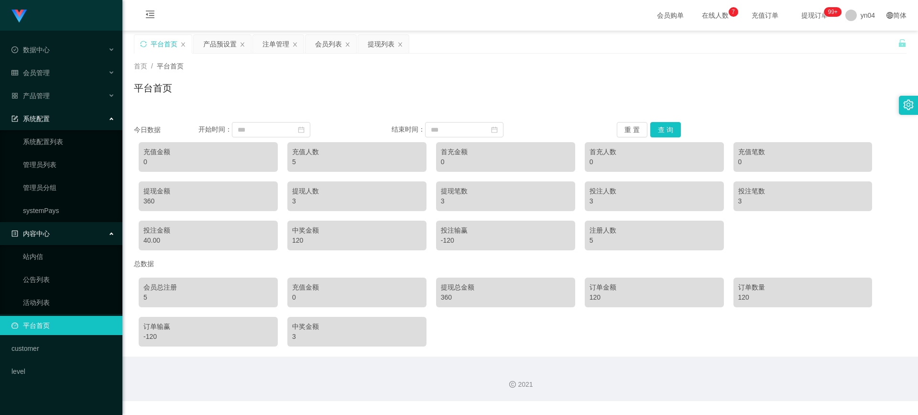
click at [54, 330] on link "平台首页" at bounding box center [62, 325] width 103 height 19
click at [672, 133] on button "查 询" at bounding box center [665, 129] width 31 height 15
click at [671, 133] on button "查 询" at bounding box center [665, 129] width 31 height 15
click at [674, 123] on button "查 询" at bounding box center [665, 129] width 31 height 15
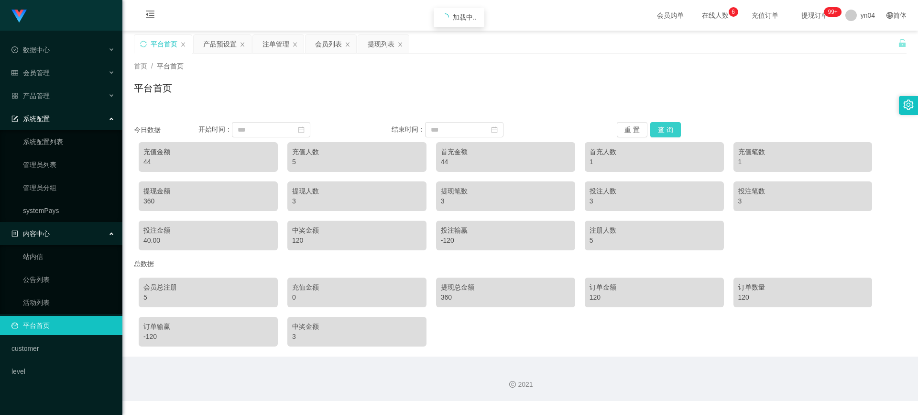
click at [674, 123] on button "查 询" at bounding box center [665, 129] width 31 height 15
click at [35, 77] on span "会员管理" at bounding box center [30, 73] width 38 height 8
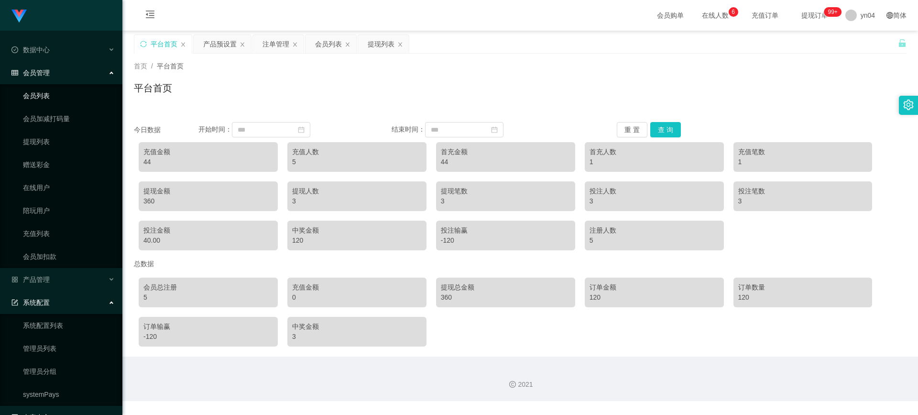
click at [43, 95] on link "会员列表" at bounding box center [69, 95] width 92 height 19
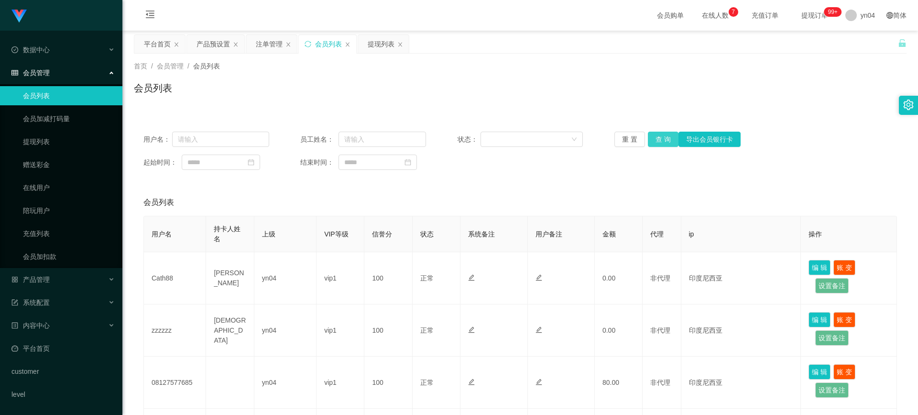
click at [665, 139] on button "查 询" at bounding box center [663, 139] width 31 height 15
click at [665, 139] on div "重 置 查 询 导出会员银行卡" at bounding box center [677, 139] width 126 height 15
click at [665, 139] on button "查 询" at bounding box center [663, 139] width 31 height 15
click at [665, 139] on div "重 置 查 询 导出会员银行卡" at bounding box center [677, 139] width 126 height 15
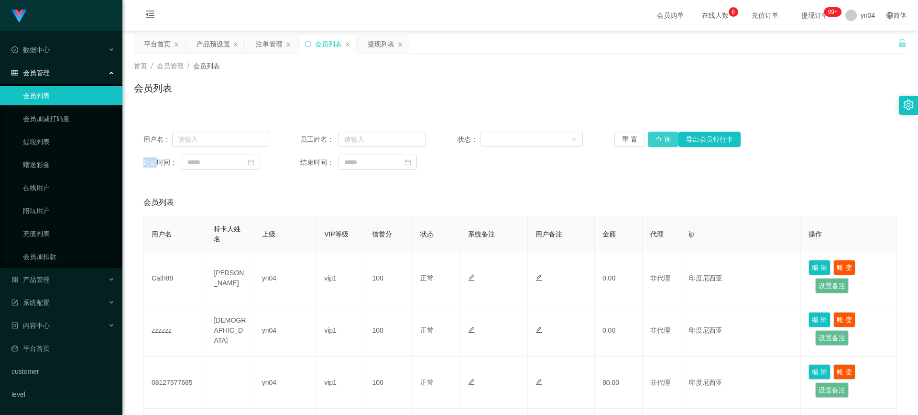
click at [657, 140] on button "查 询" at bounding box center [663, 139] width 31 height 15
click at [657, 140] on div "重 置 查 询 导出会员银行卡" at bounding box center [677, 139] width 126 height 15
click at [657, 140] on button "查 询" at bounding box center [663, 139] width 31 height 15
click at [657, 140] on div "重 置 查 询 导出会员银行卡" at bounding box center [677, 139] width 126 height 15
click at [657, 140] on button "查 询" at bounding box center [663, 139] width 31 height 15
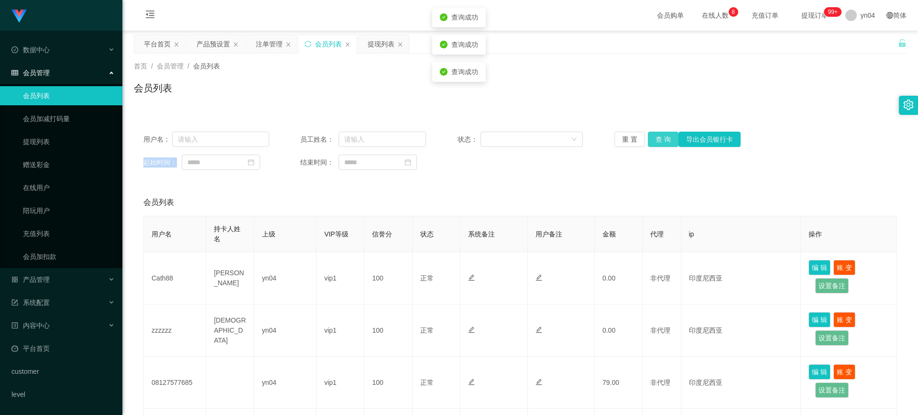
click at [657, 140] on button "查 询" at bounding box center [663, 139] width 31 height 15
click at [657, 140] on div "重 置 查 询 导出会员银行卡" at bounding box center [677, 139] width 126 height 15
click at [657, 140] on button "查 询" at bounding box center [663, 139] width 31 height 15
click at [48, 279] on span "产品管理" at bounding box center [30, 279] width 38 height 8
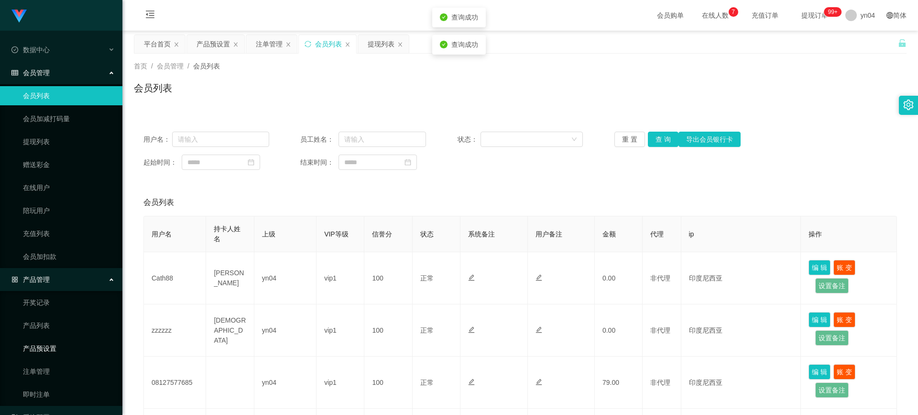
click at [53, 350] on link "产品预设置" at bounding box center [69, 348] width 92 height 19
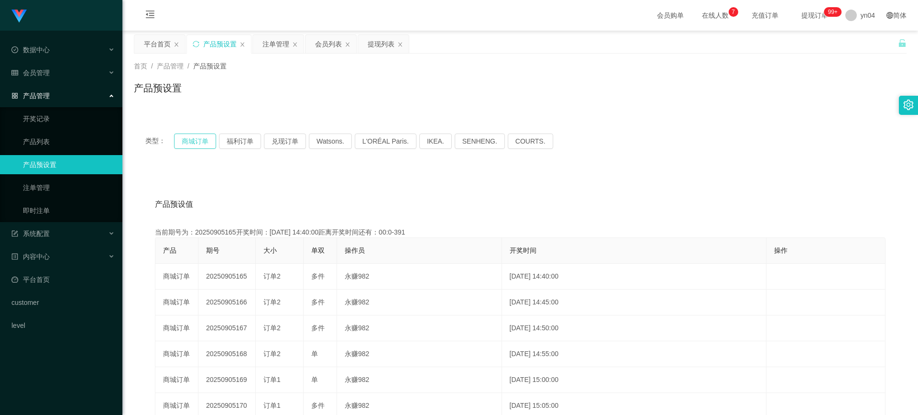
click at [200, 141] on button "商城订单" at bounding box center [195, 140] width 42 height 15
click at [64, 186] on link "注单管理" at bounding box center [69, 187] width 92 height 19
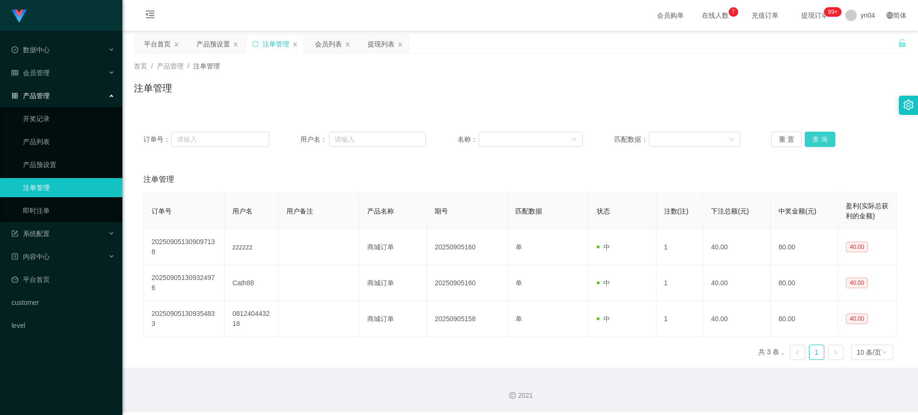
click at [809, 142] on button "查 询" at bounding box center [820, 139] width 31 height 15
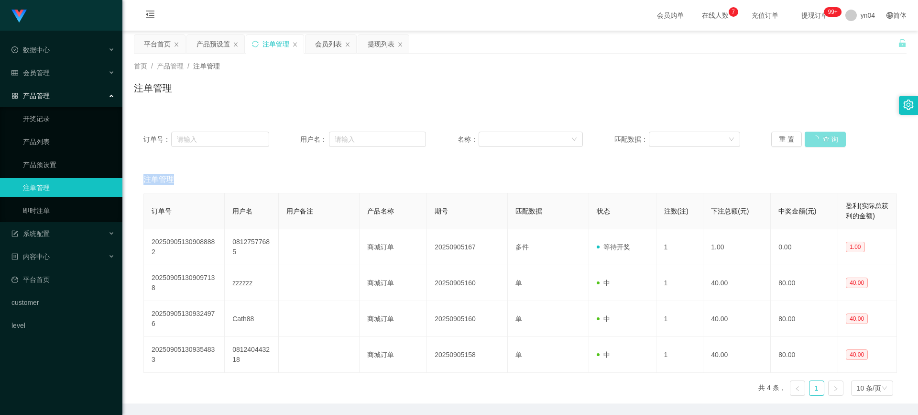
click at [809, 142] on div "重 置 查 询" at bounding box center [834, 139] width 126 height 15
click at [813, 132] on button "查 询" at bounding box center [820, 139] width 31 height 15
click at [813, 132] on div "重 置 查 询" at bounding box center [834, 139] width 126 height 15
click at [48, 80] on div "会员管理" at bounding box center [61, 72] width 122 height 19
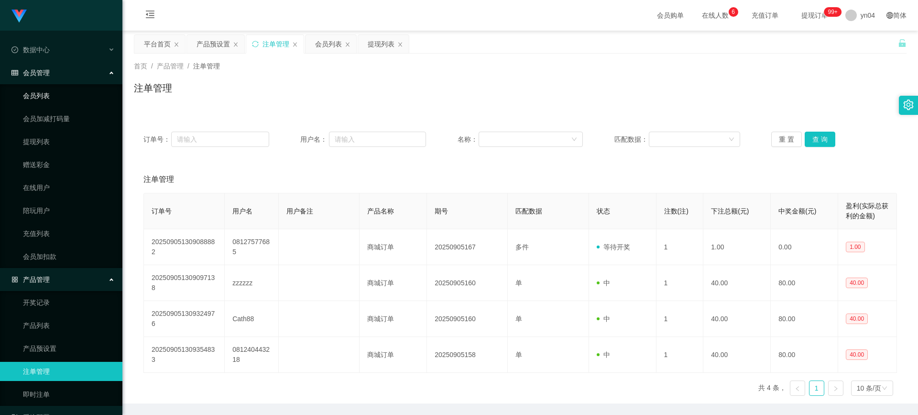
click at [47, 99] on link "会员列表" at bounding box center [69, 95] width 92 height 19
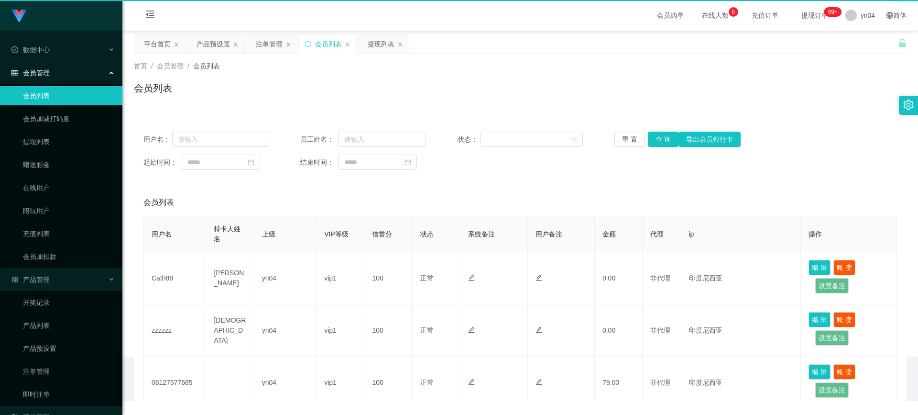
click at [47, 99] on link "会员列表" at bounding box center [69, 95] width 92 height 19
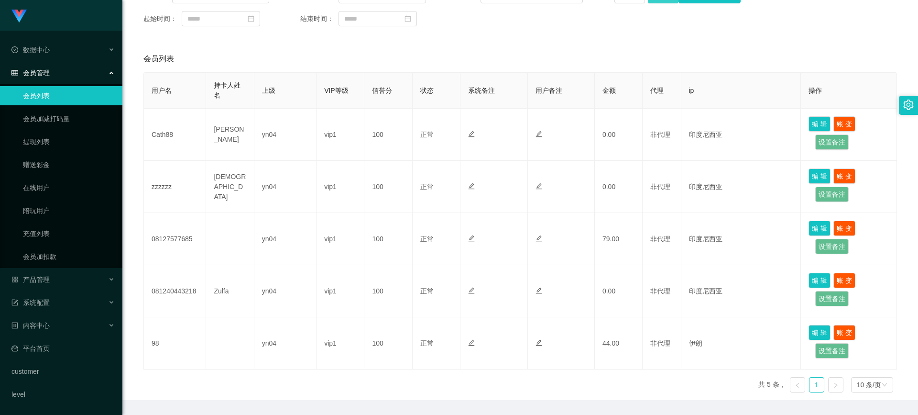
scroll to position [48, 0]
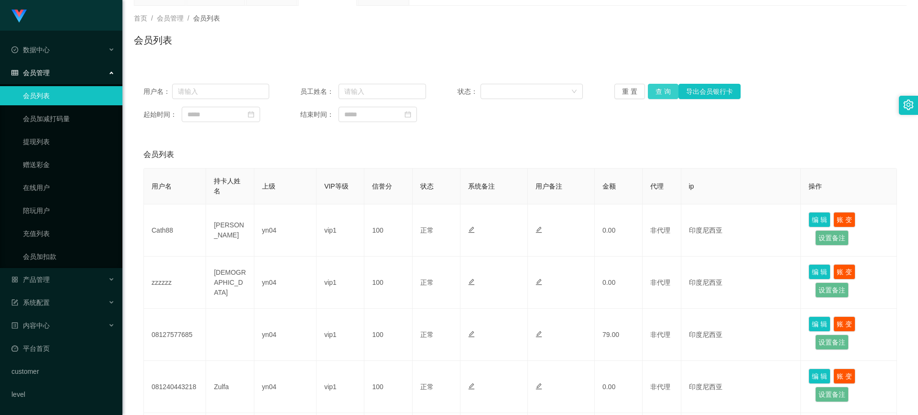
click at [659, 95] on button "查 询" at bounding box center [663, 91] width 31 height 15
click at [659, 95] on div "重 置 查 询 导出会员银行卡" at bounding box center [677, 91] width 126 height 15
click at [659, 95] on button "查 询" at bounding box center [663, 91] width 31 height 15
click at [659, 95] on div "重 置 查 询 导出会员银行卡" at bounding box center [677, 91] width 126 height 15
click at [659, 95] on button "查 询" at bounding box center [663, 91] width 31 height 15
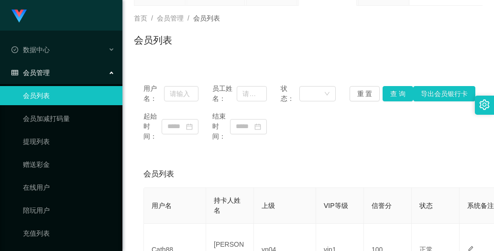
click at [476, 12] on div "首页 / 会员管理 / 会员列表 / 会员列表" at bounding box center [308, 34] width 372 height 57
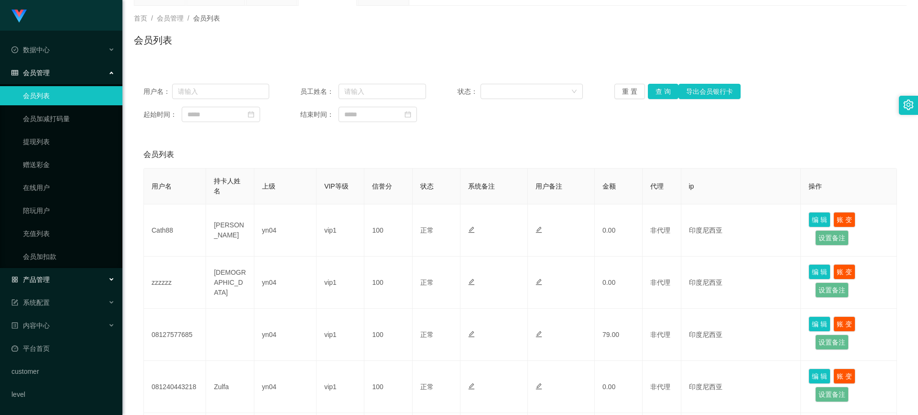
click at [44, 279] on span "产品管理" at bounding box center [30, 279] width 38 height 8
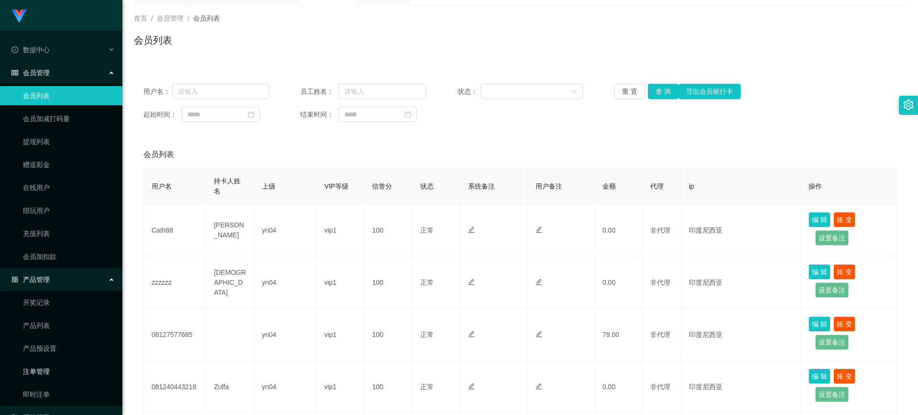
click at [52, 367] on link "注单管理" at bounding box center [69, 371] width 92 height 19
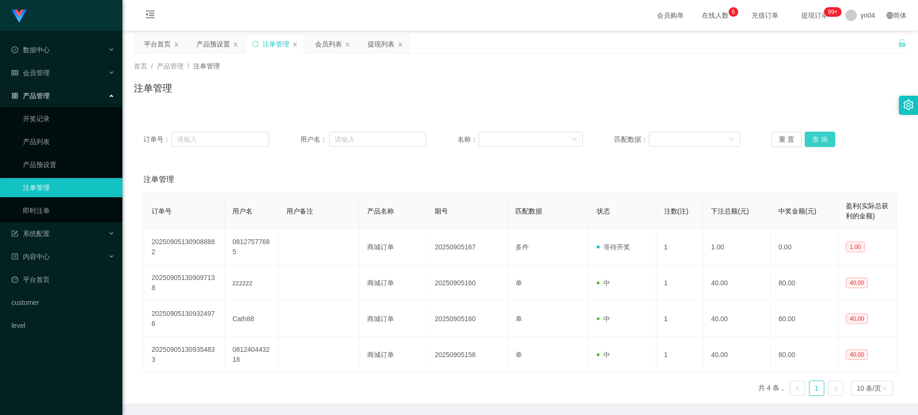
click at [812, 141] on button "查 询" at bounding box center [820, 139] width 31 height 15
click at [812, 141] on div "重 置 查 询" at bounding box center [834, 139] width 126 height 15
click at [812, 141] on button "查 询" at bounding box center [820, 139] width 31 height 15
click at [812, 141] on div "重 置 查 询" at bounding box center [834, 139] width 126 height 15
click at [49, 168] on link "产品预设置" at bounding box center [69, 164] width 92 height 19
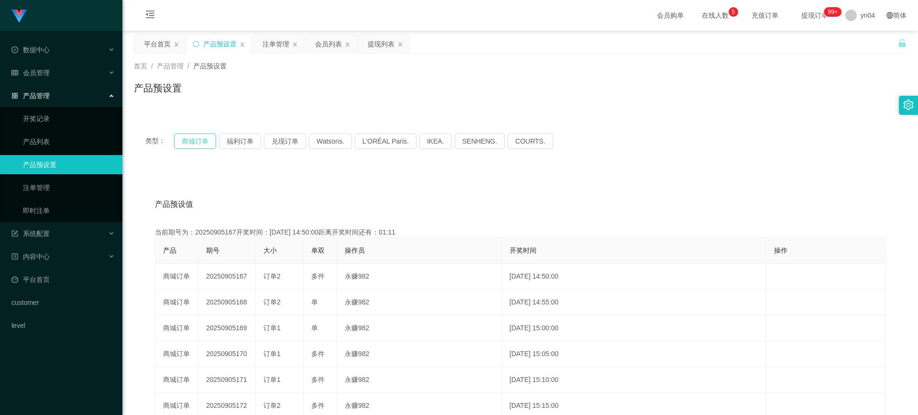
click at [189, 141] on button "商城订单" at bounding box center [195, 140] width 42 height 15
click at [58, 173] on link "产品预设置" at bounding box center [69, 164] width 92 height 19
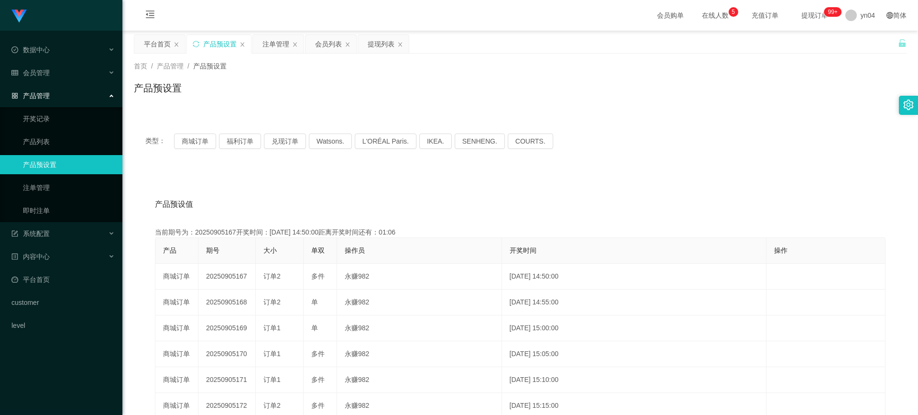
click at [58, 173] on link "产品预设置" at bounding box center [69, 164] width 92 height 19
click at [49, 191] on link "注单管理" at bounding box center [69, 187] width 92 height 19
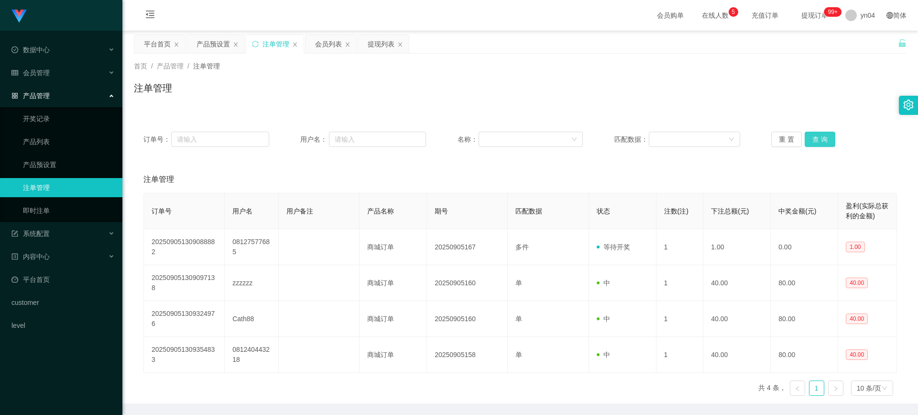
click at [817, 142] on button "查 询" at bounding box center [820, 139] width 31 height 15
click at [817, 142] on div "重 置 查 询" at bounding box center [834, 139] width 126 height 15
click at [817, 142] on button "查 询" at bounding box center [820, 139] width 31 height 15
click at [817, 142] on div "重 置 查 询" at bounding box center [834, 139] width 126 height 15
click at [817, 142] on button "查 询" at bounding box center [820, 139] width 31 height 15
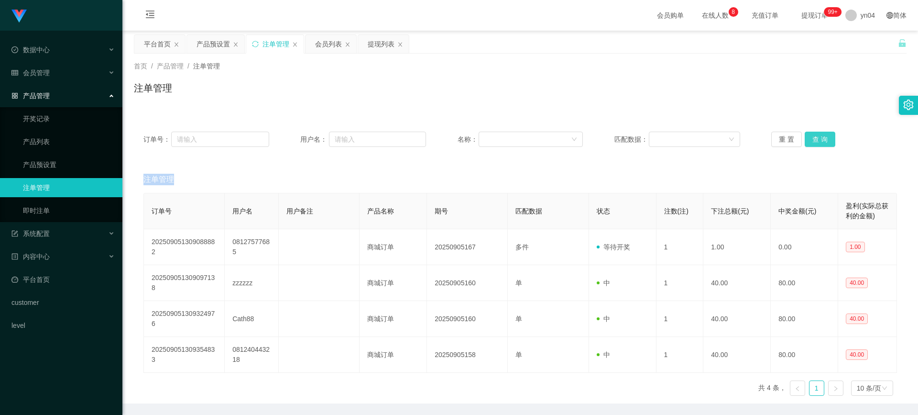
click at [828, 140] on button "查 询" at bounding box center [820, 139] width 31 height 15
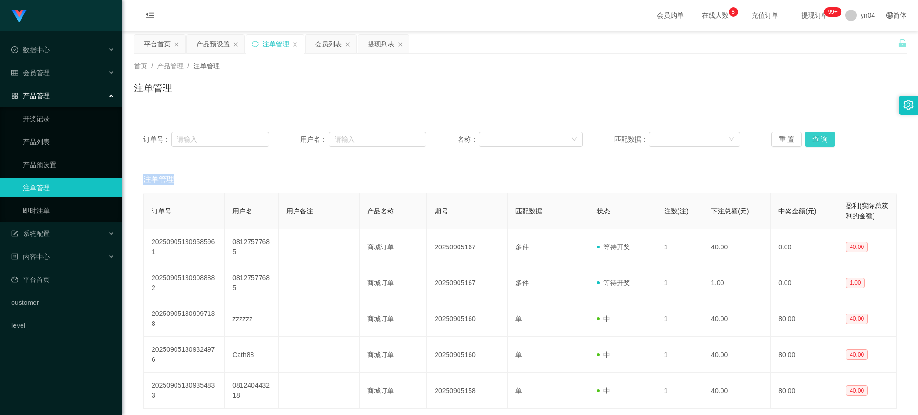
click at [828, 140] on div "重 置 查 询" at bounding box center [834, 139] width 126 height 15
click at [828, 140] on button "查 询" at bounding box center [820, 139] width 31 height 15
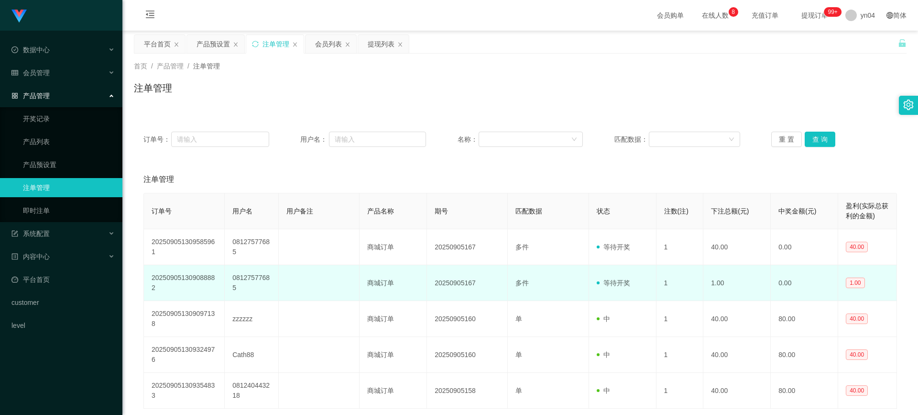
click at [241, 282] on td "08127577685" at bounding box center [252, 283] width 54 height 36
copy td "08127577685"
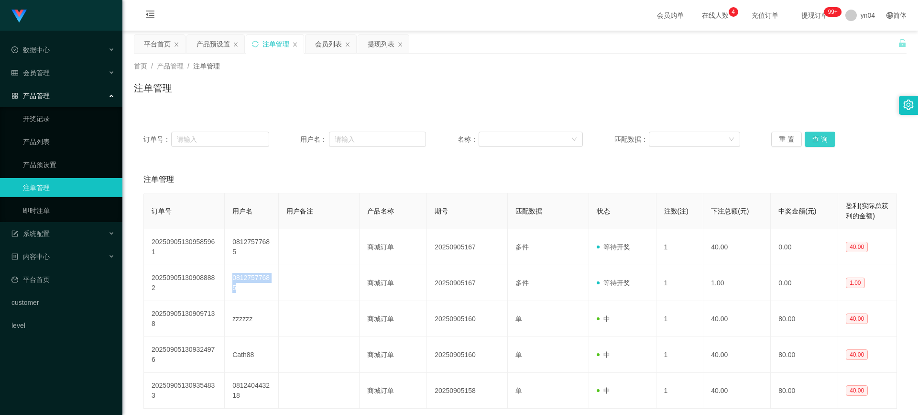
click at [823, 136] on button "查 询" at bounding box center [820, 139] width 31 height 15
click at [823, 136] on div "重 置 查 询" at bounding box center [834, 139] width 126 height 15
click at [823, 136] on button "查 询" at bounding box center [820, 139] width 31 height 15
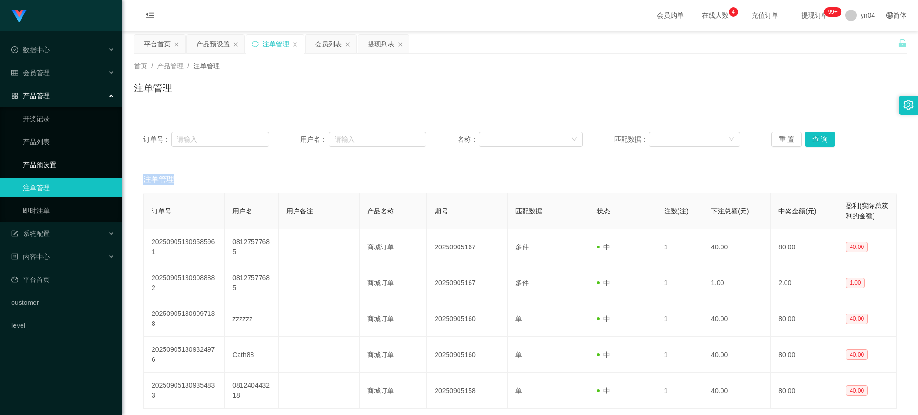
click at [49, 171] on link "产品预设置" at bounding box center [69, 164] width 92 height 19
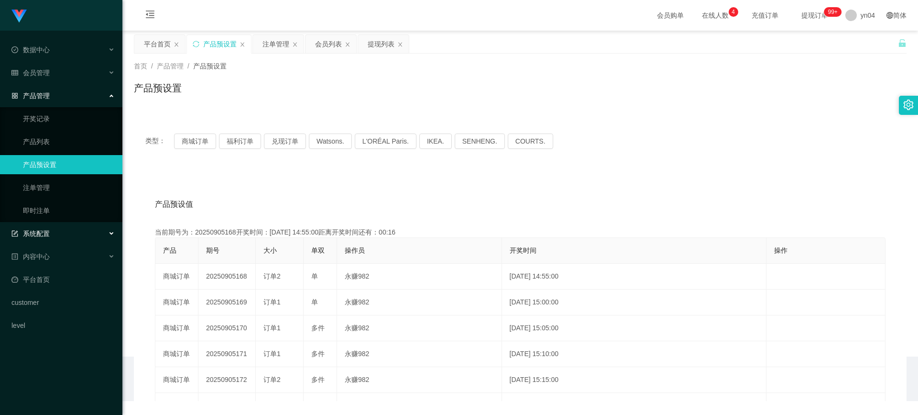
click at [63, 238] on div "系统配置" at bounding box center [61, 233] width 122 height 19
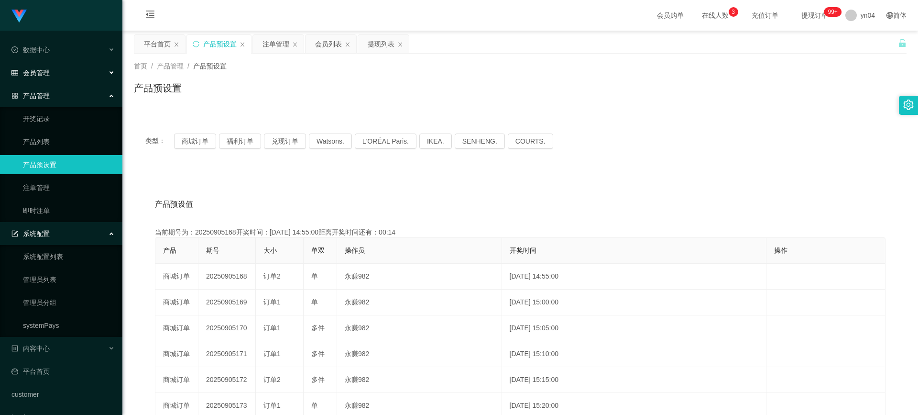
click at [56, 79] on div "会员管理" at bounding box center [61, 72] width 122 height 19
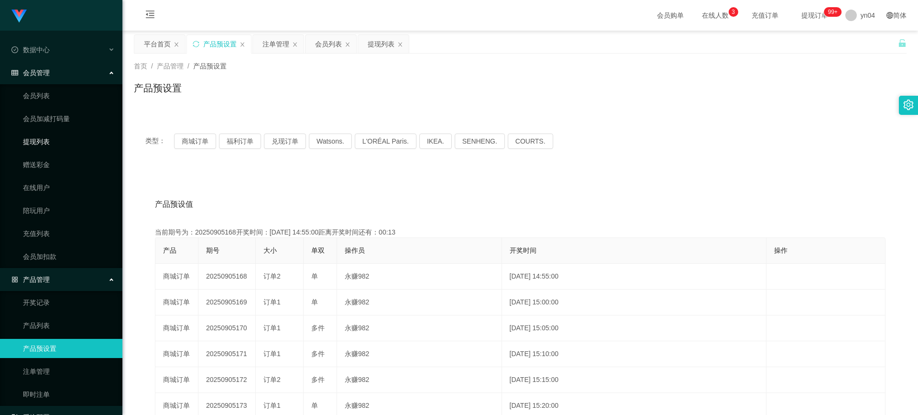
click at [57, 141] on link "提现列表" at bounding box center [69, 141] width 92 height 19
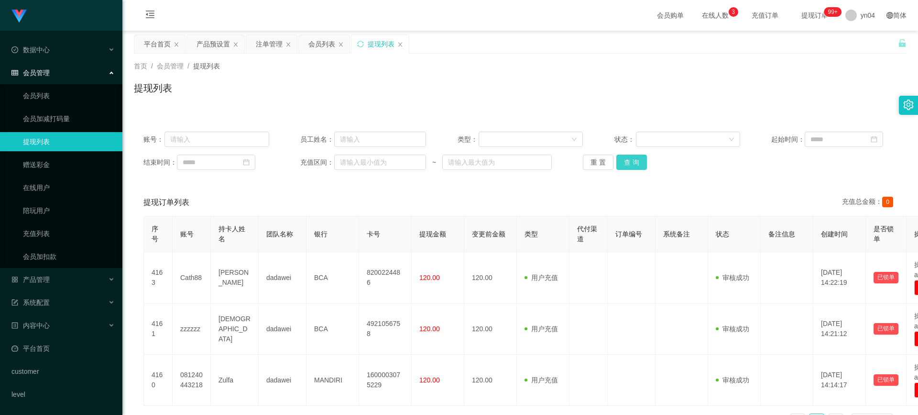
click at [633, 160] on button "查 询" at bounding box center [631, 161] width 31 height 15
click at [633, 160] on div "重 置 查 询" at bounding box center [646, 161] width 126 height 15
click at [626, 161] on button "查 询" at bounding box center [631, 161] width 31 height 15
click at [626, 161] on div "重 置 查 询" at bounding box center [646, 161] width 126 height 15
click at [626, 161] on button "查 询" at bounding box center [631, 161] width 31 height 15
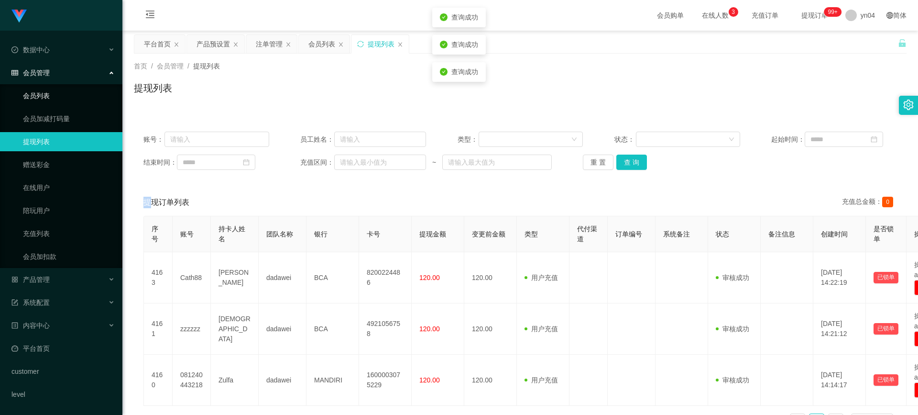
click at [61, 92] on link "会员列表" at bounding box center [69, 95] width 92 height 19
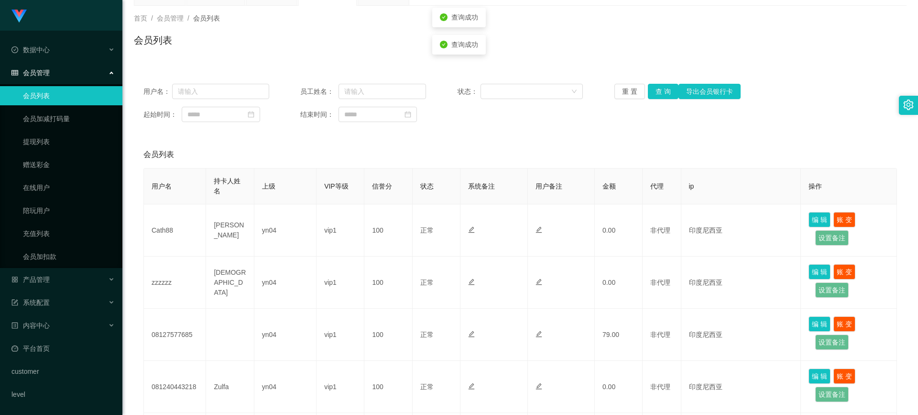
scroll to position [96, 0]
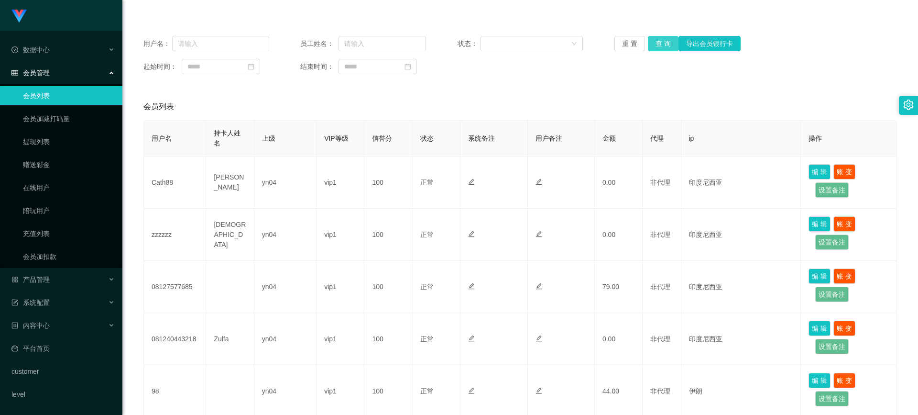
click at [662, 47] on button "查 询" at bounding box center [663, 43] width 31 height 15
click at [662, 47] on div "重 置 查 询 导出会员银行卡" at bounding box center [677, 43] width 126 height 15
click at [662, 47] on button "查 询" at bounding box center [668, 43] width 41 height 15
click at [662, 47] on div "重 置 查 询 导出会员银行卡" at bounding box center [677, 43] width 126 height 15
click at [663, 40] on button "查 询" at bounding box center [663, 43] width 31 height 15
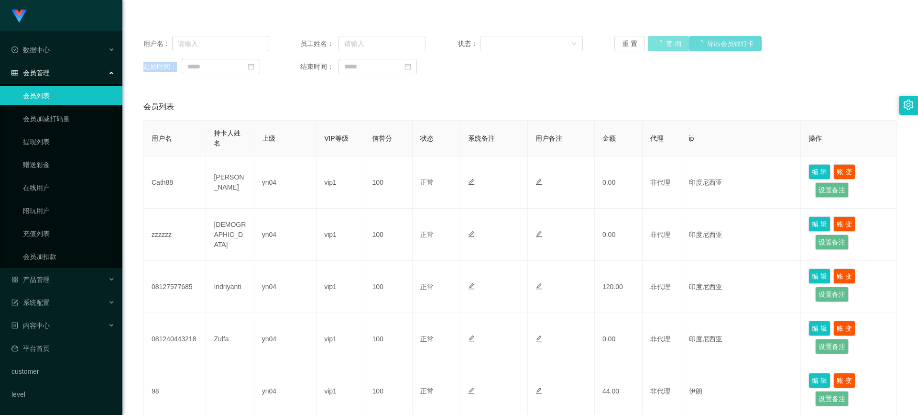
click at [663, 40] on div "重 置 查 询 导出会员银行卡" at bounding box center [677, 43] width 126 height 15
click at [663, 40] on button "查 询" at bounding box center [663, 43] width 31 height 15
click at [663, 40] on div "重 置 查 询 导出会员银行卡" at bounding box center [677, 43] width 126 height 15
click at [663, 40] on button "查 询" at bounding box center [663, 43] width 31 height 15
click at [663, 40] on div "重 置 查 询 导出会员银行卡" at bounding box center [677, 43] width 126 height 15
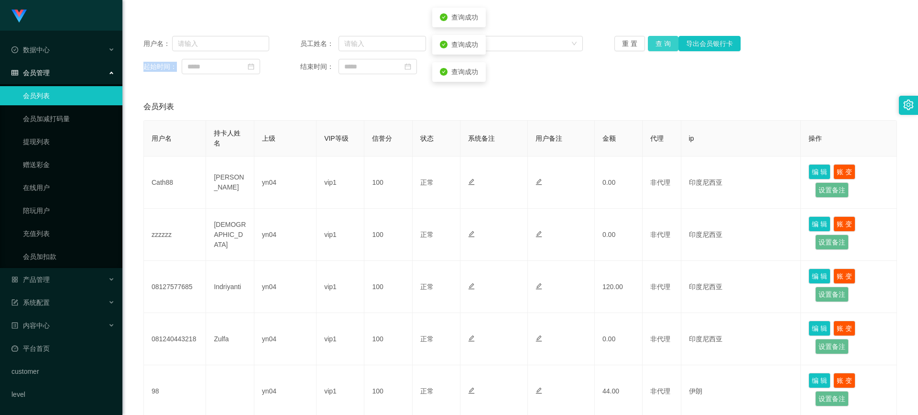
click at [663, 40] on button "查 询" at bounding box center [663, 43] width 31 height 15
click at [661, 44] on button "查 询" at bounding box center [663, 43] width 31 height 15
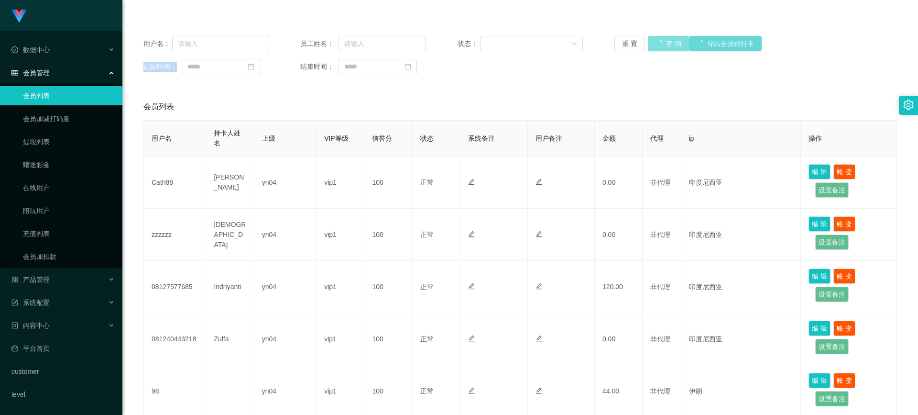
click at [661, 44] on div "重 置 查 询 导出会员银行卡" at bounding box center [677, 43] width 126 height 15
click at [662, 42] on button "查 询" at bounding box center [663, 43] width 31 height 15
click at [662, 42] on div "重 置 查 询 导出会员银行卡" at bounding box center [677, 43] width 126 height 15
click at [662, 42] on button "查 询" at bounding box center [663, 43] width 31 height 15
click at [662, 42] on div "重 置 查 询 导出会员银行卡" at bounding box center [677, 43] width 126 height 15
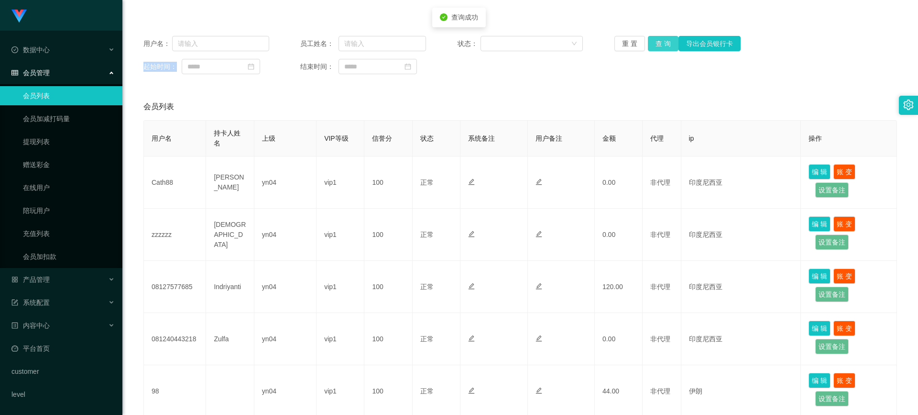
click at [662, 42] on button "查 询" at bounding box center [663, 43] width 31 height 15
click at [662, 42] on div "重 置 查 询 导出会员银行卡" at bounding box center [677, 43] width 126 height 15
click at [662, 42] on button "查 询" at bounding box center [663, 43] width 31 height 15
click at [662, 42] on div "重 置 查 询 导出会员银行卡" at bounding box center [677, 43] width 126 height 15
click at [662, 42] on button "查 询" at bounding box center [663, 43] width 31 height 15
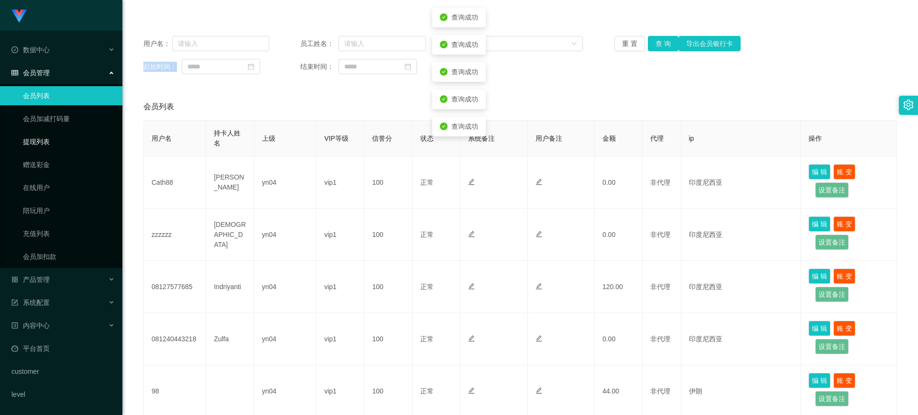
click at [54, 147] on link "提现列表" at bounding box center [69, 141] width 92 height 19
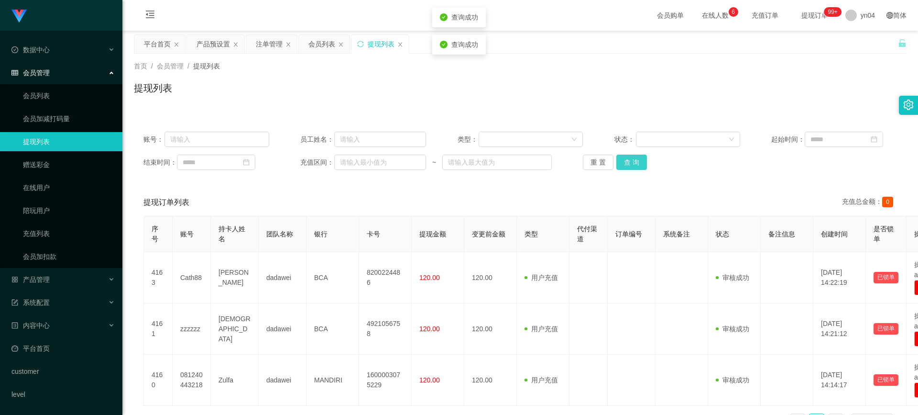
click at [630, 160] on button "查 询" at bounding box center [631, 161] width 31 height 15
click at [630, 160] on div "重 置 查 询" at bounding box center [646, 161] width 126 height 15
click at [630, 160] on button "查 询" at bounding box center [631, 161] width 31 height 15
click at [630, 160] on div "重 置 查 询" at bounding box center [646, 161] width 126 height 15
click at [630, 160] on button "查 询" at bounding box center [631, 161] width 31 height 15
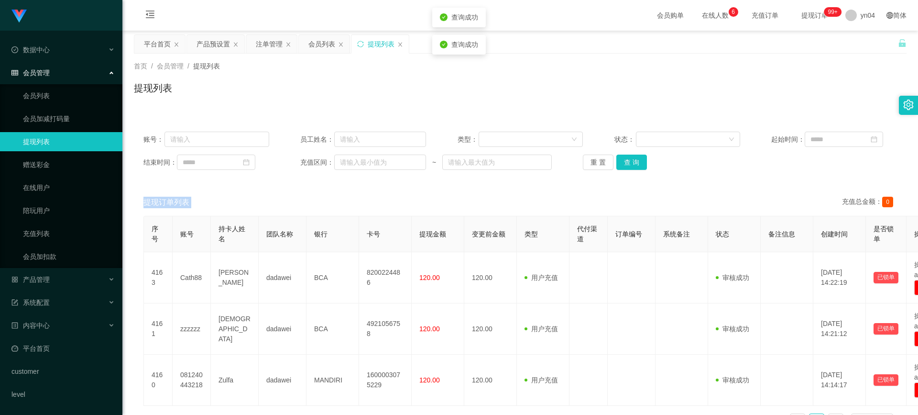
click at [630, 160] on div "重 置 查 询" at bounding box center [646, 161] width 126 height 15
click at [638, 165] on button "查 询" at bounding box center [631, 161] width 31 height 15
click at [637, 164] on div "重 置 查 询" at bounding box center [646, 161] width 126 height 15
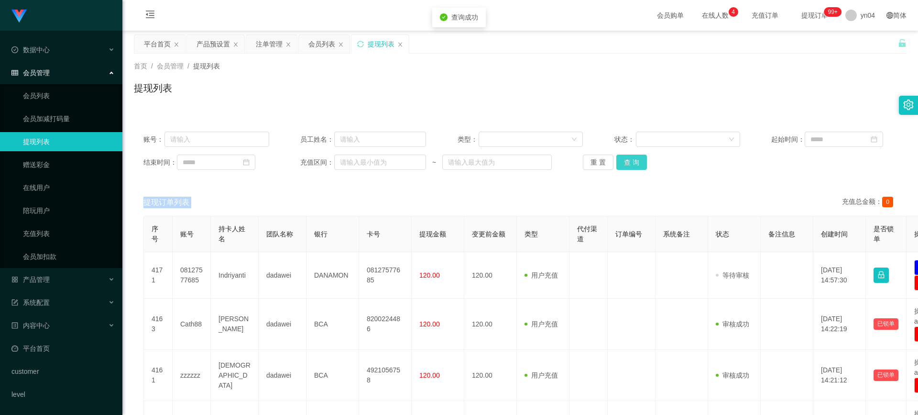
click at [637, 164] on button "查 询" at bounding box center [631, 161] width 31 height 15
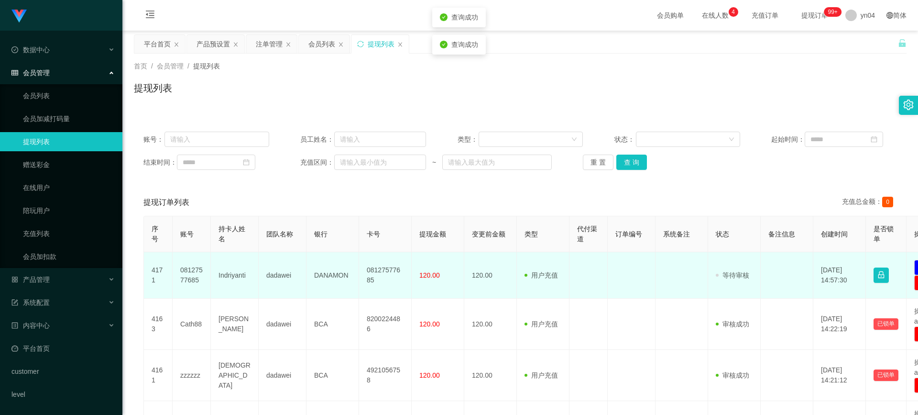
click at [197, 271] on td "08127577685" at bounding box center [192, 275] width 38 height 46
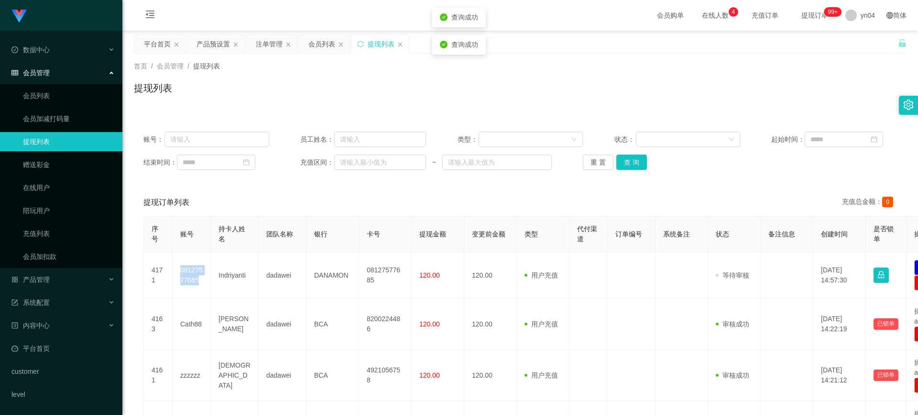
copy td "08127577685"
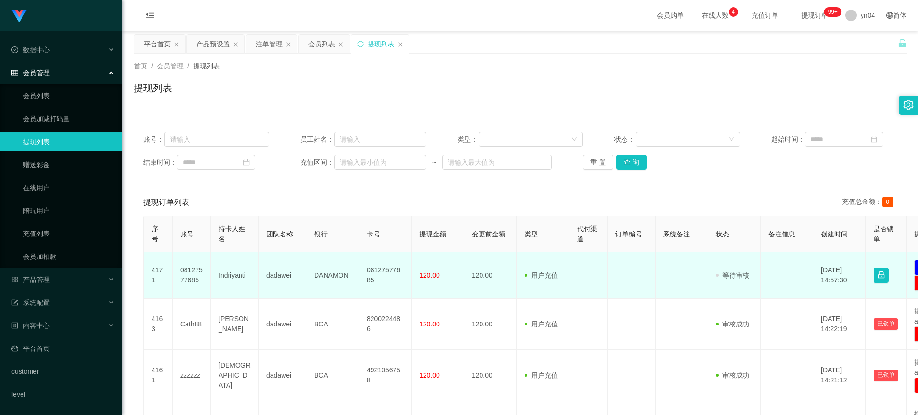
click at [373, 274] on td "08127577685" at bounding box center [385, 275] width 53 height 46
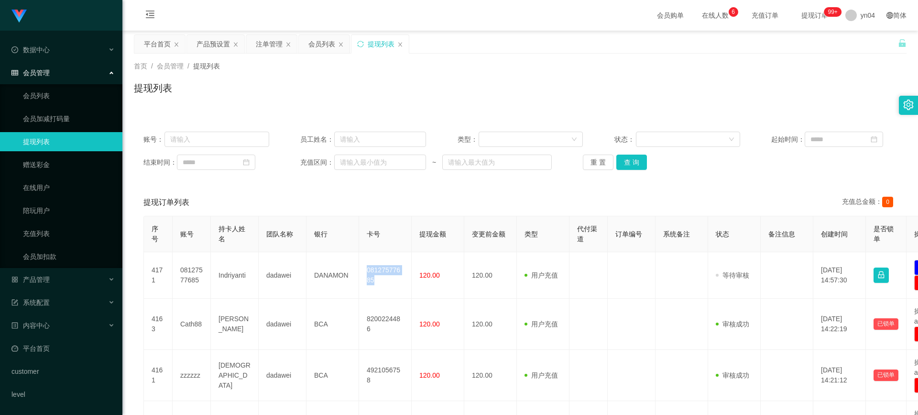
copy td "08127577685"
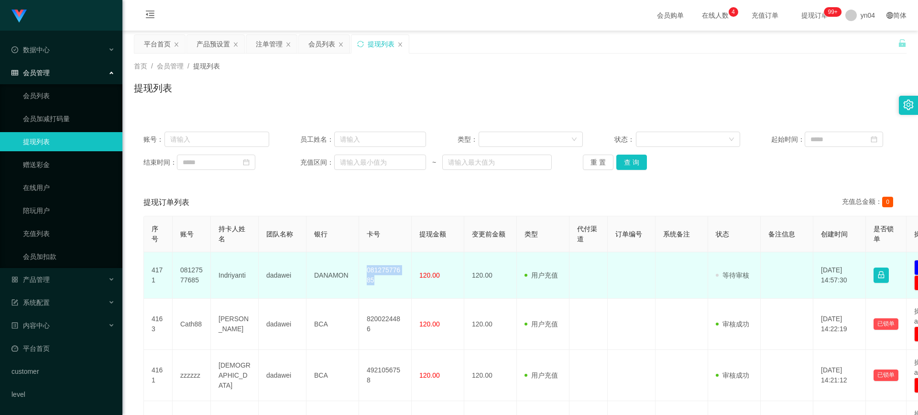
click at [372, 274] on td "08127577685" at bounding box center [385, 275] width 53 height 46
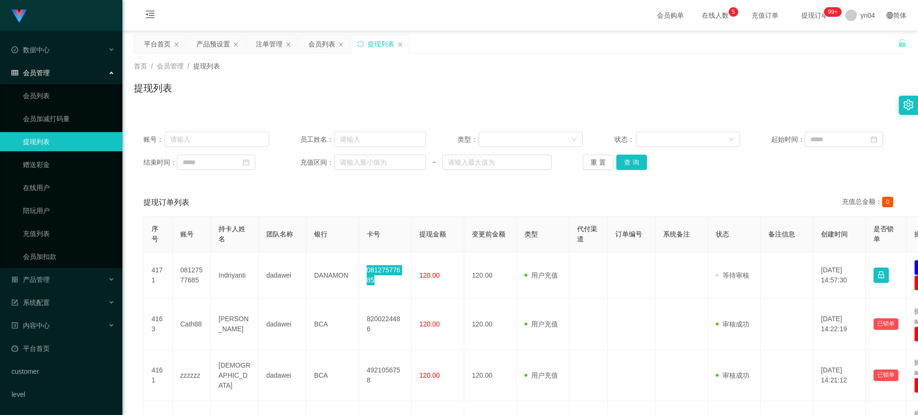
scroll to position [112, 0]
